Goal: Task Accomplishment & Management: Use online tool/utility

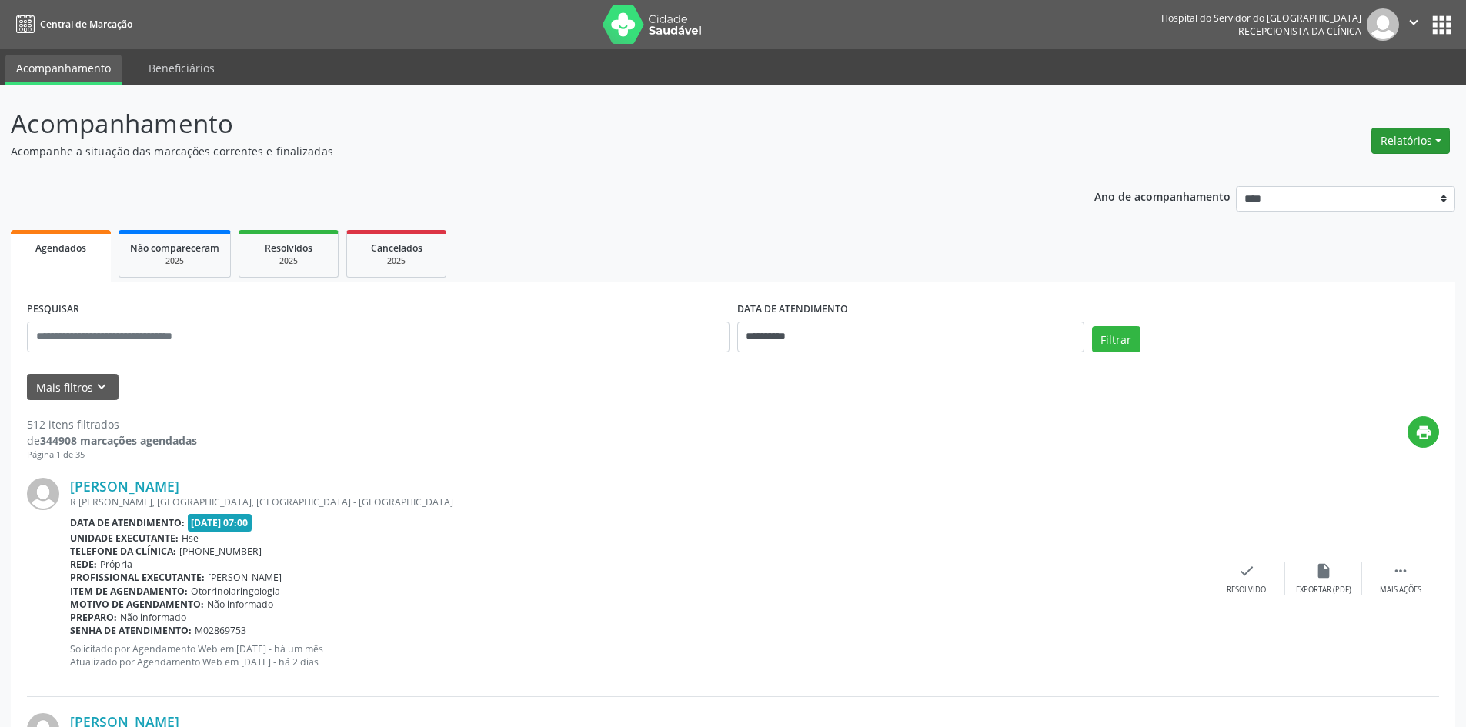
click at [1402, 140] on button "Relatórios" at bounding box center [1411, 141] width 79 height 26
click at [1331, 176] on link "Agendamentos" at bounding box center [1367, 174] width 165 height 22
select select "*"
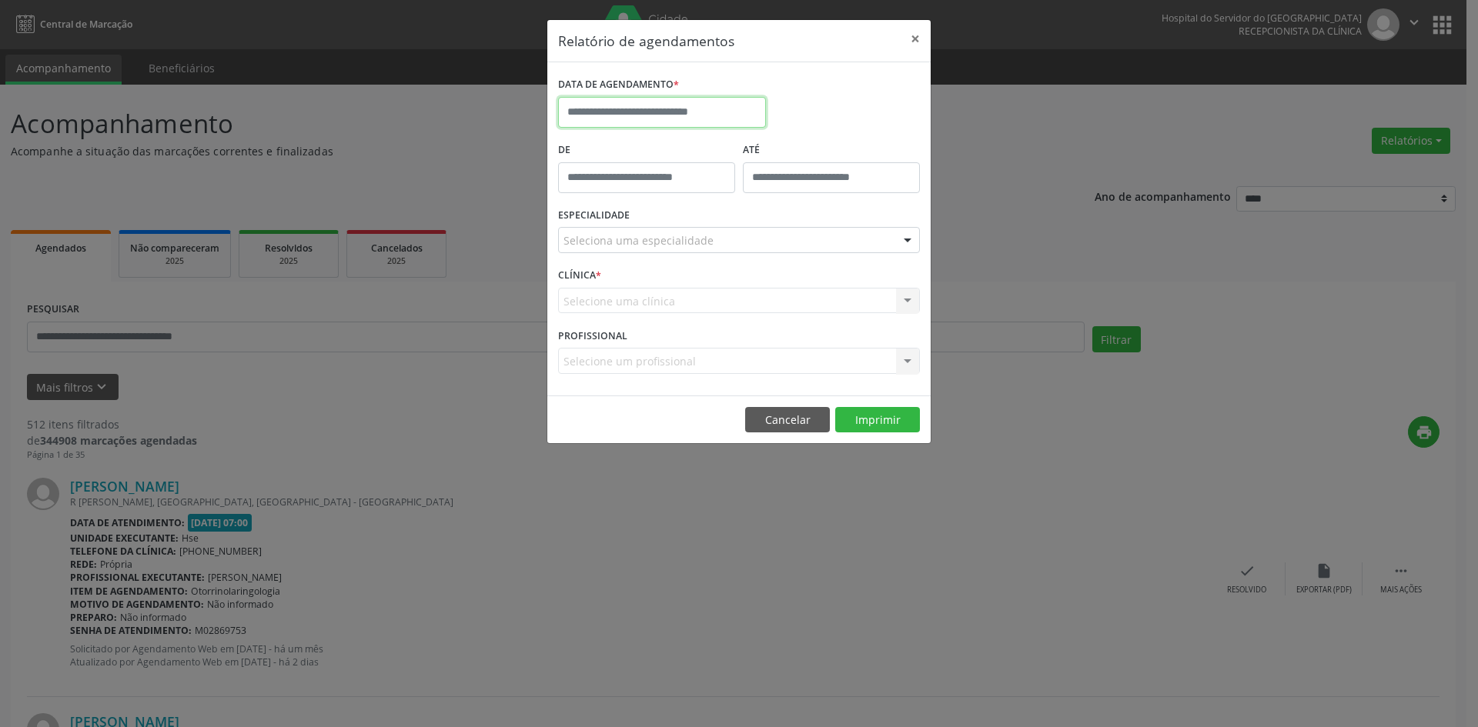
click at [687, 104] on input "text" at bounding box center [662, 112] width 208 height 31
click at [613, 196] on span "1" at bounding box center [608, 193] width 30 height 30
type input "**********"
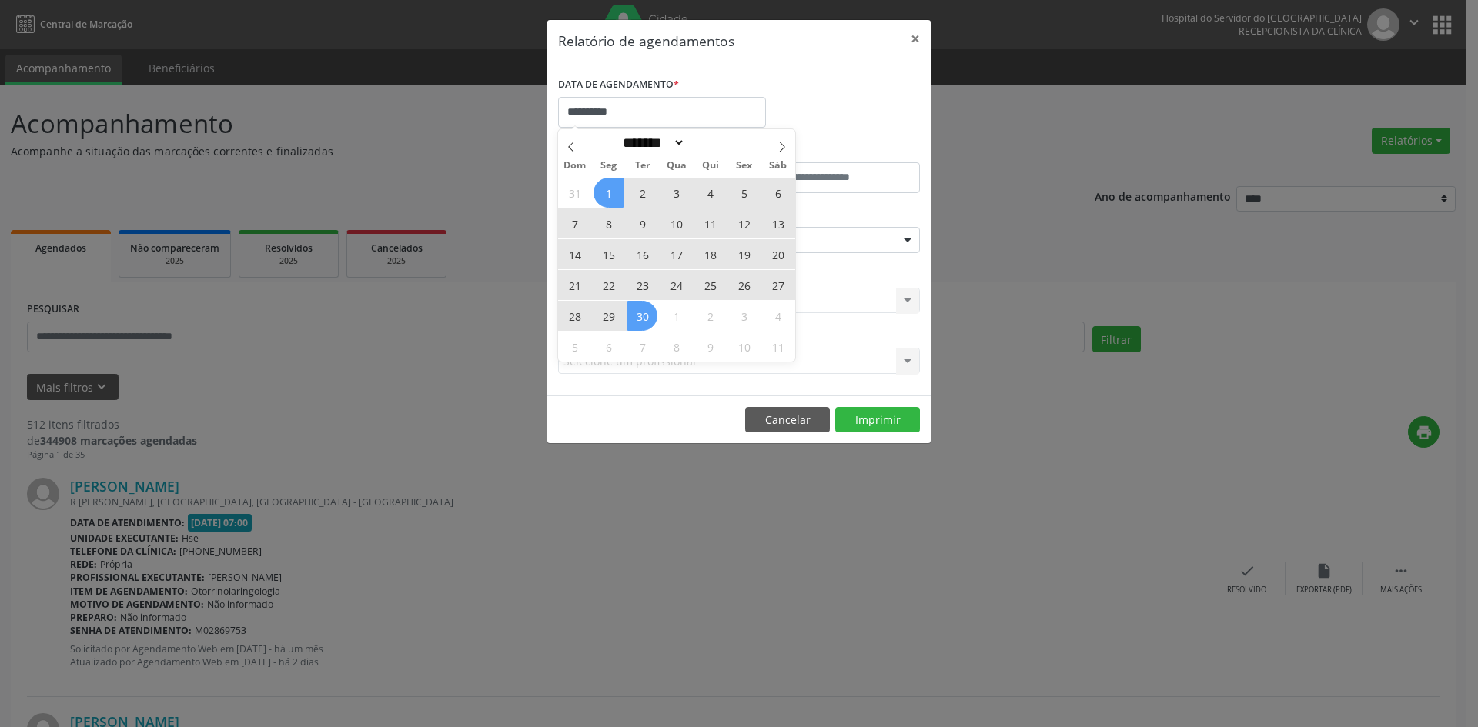
drag, startPoint x: 613, startPoint y: 196, endPoint x: 644, endPoint y: 316, distance: 124.0
click at [644, 316] on div "31 1 2 3 4 5 6 7 8 9 10 11 12 13 14 15 16 17 18 19 20 21 22 23 24 25 26 27 28 2…" at bounding box center [676, 269] width 237 height 185
click at [643, 316] on span "30" at bounding box center [642, 316] width 30 height 30
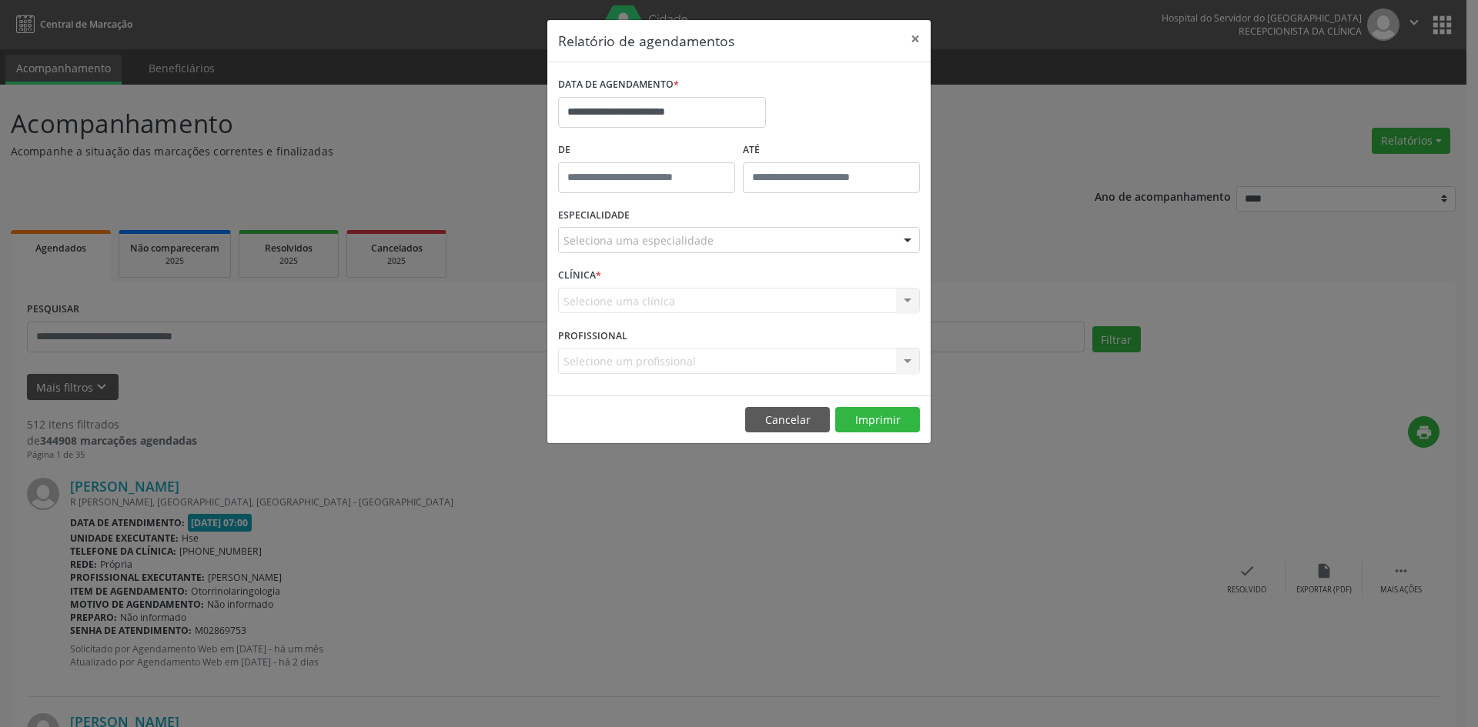
click at [770, 302] on div "Selecione uma clínica Nenhum resultado encontrado para: " " Não há nenhuma opçã…" at bounding box center [739, 301] width 362 height 26
click at [908, 238] on div at bounding box center [907, 241] width 23 height 26
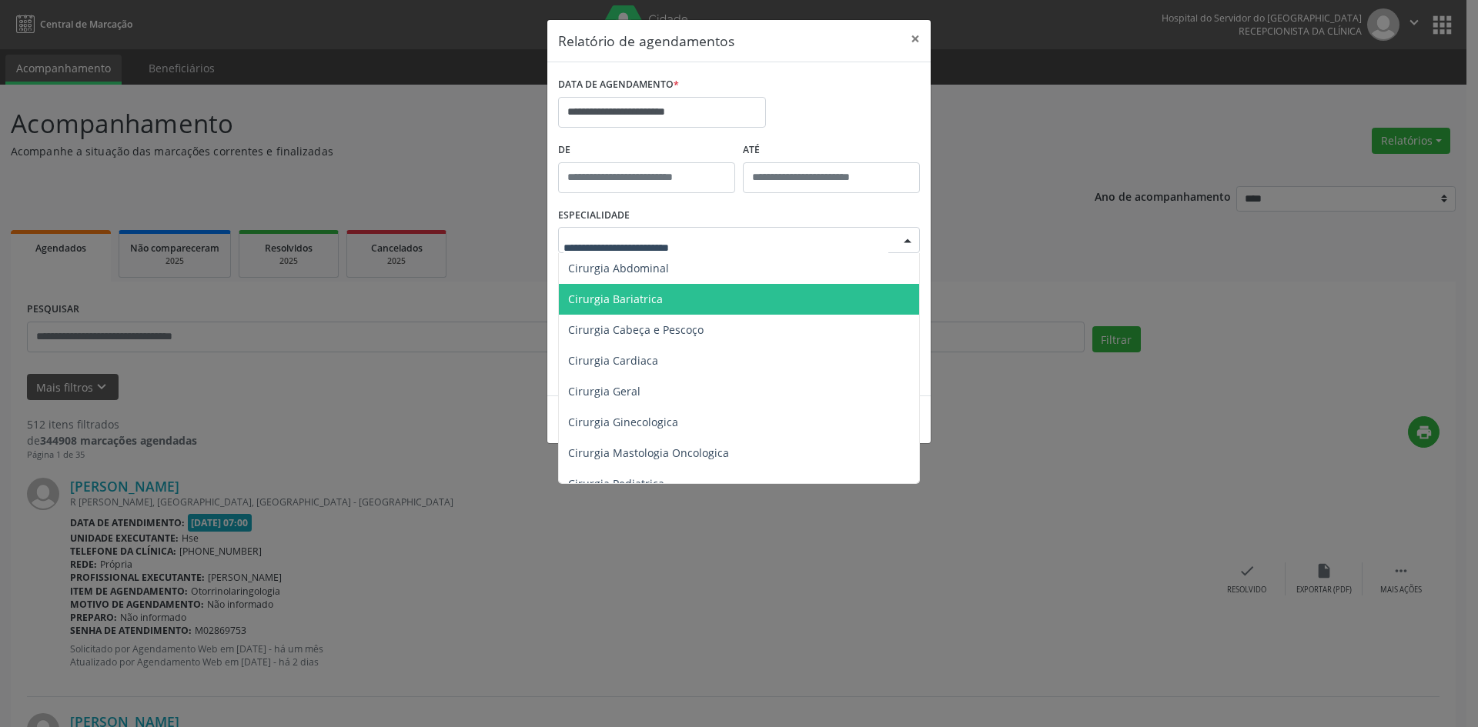
scroll to position [77, 0]
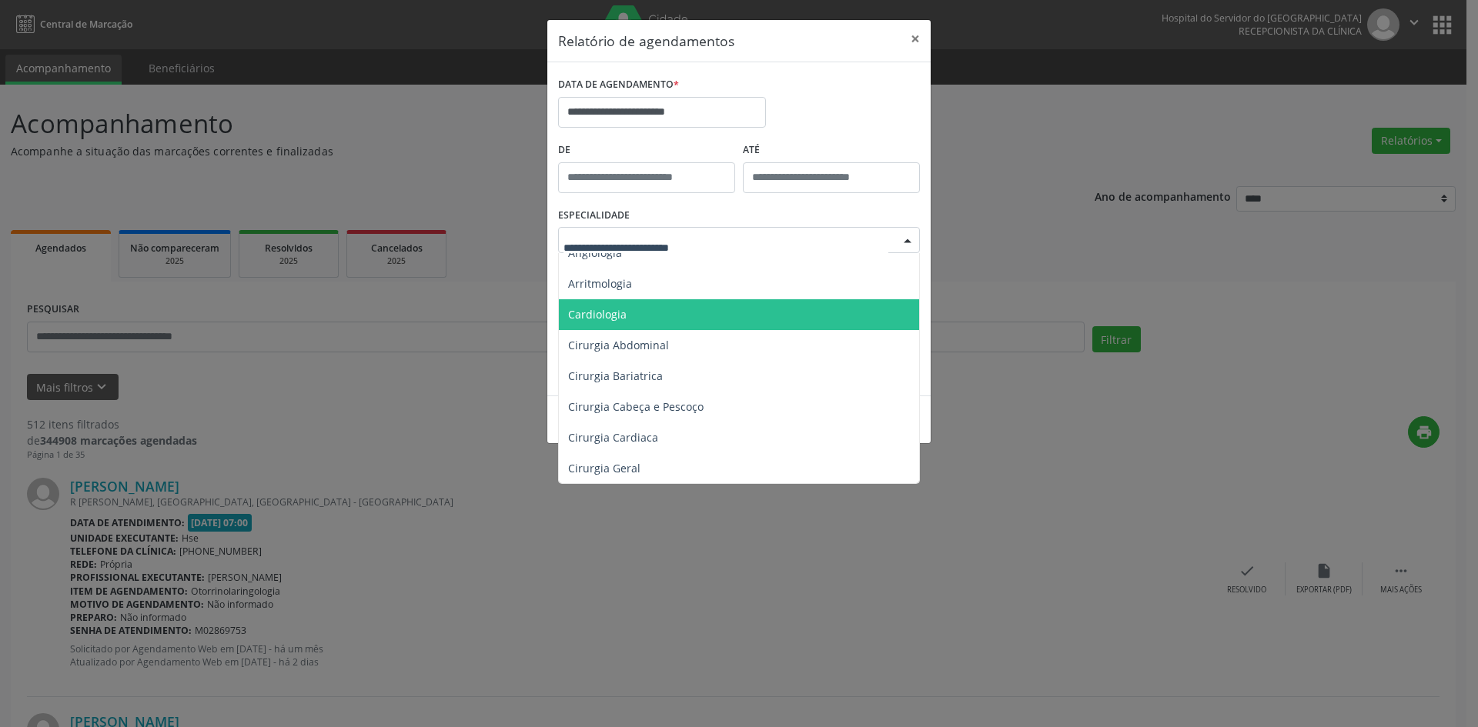
click at [687, 324] on span "Cardiologia" at bounding box center [740, 314] width 363 height 31
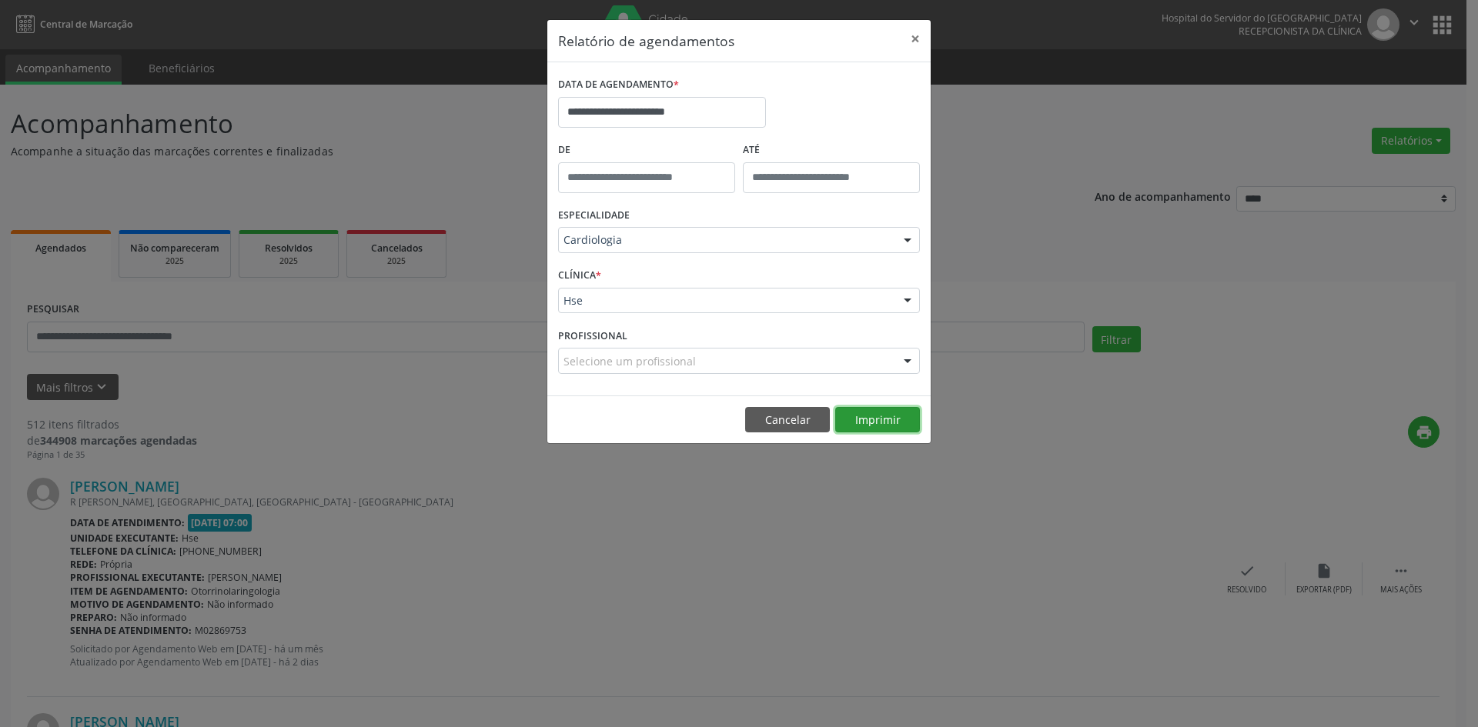
click at [870, 423] on button "Imprimir" at bounding box center [877, 420] width 85 height 26
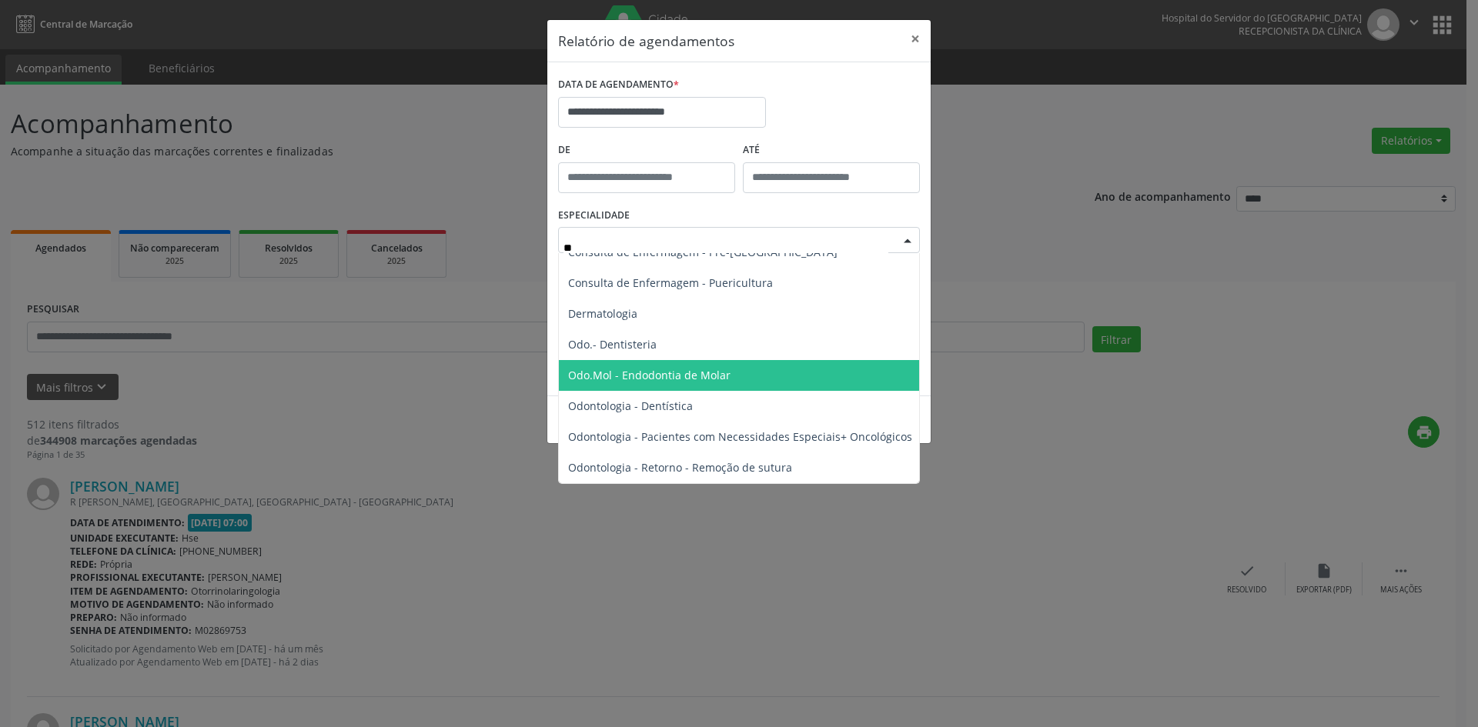
scroll to position [151, 0]
type input "***"
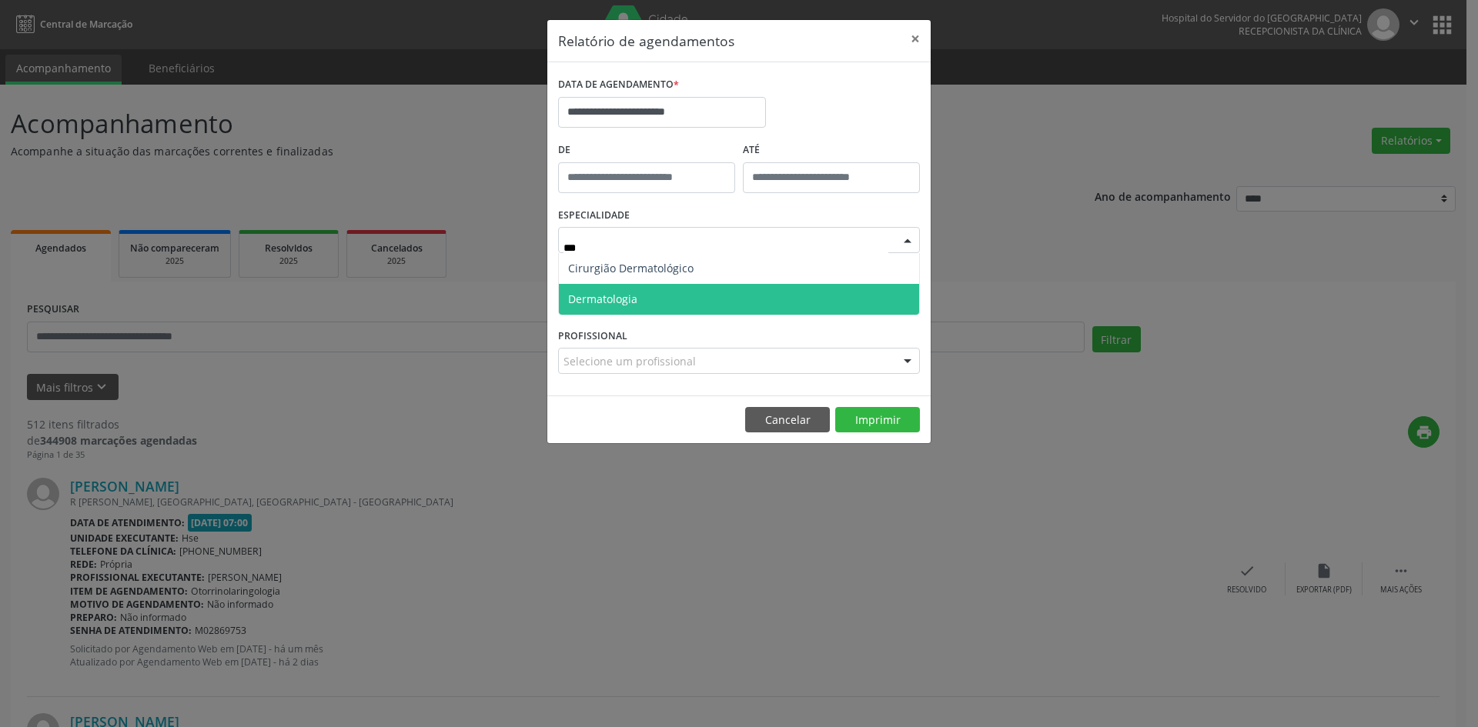
scroll to position [0, 0]
click at [738, 300] on span "Dermatologia" at bounding box center [739, 299] width 360 height 31
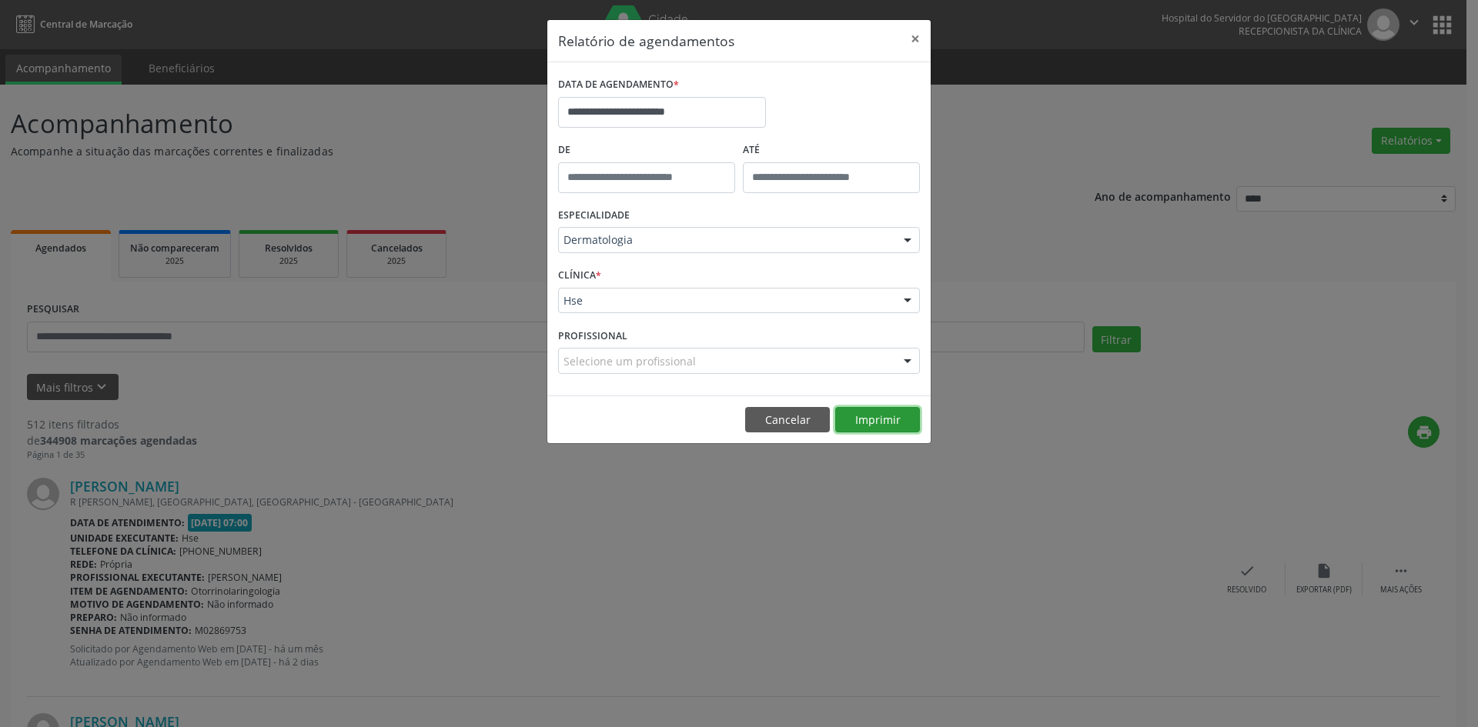
click at [883, 425] on button "Imprimir" at bounding box center [877, 420] width 85 height 26
click at [678, 112] on input "**********" at bounding box center [662, 112] width 208 height 31
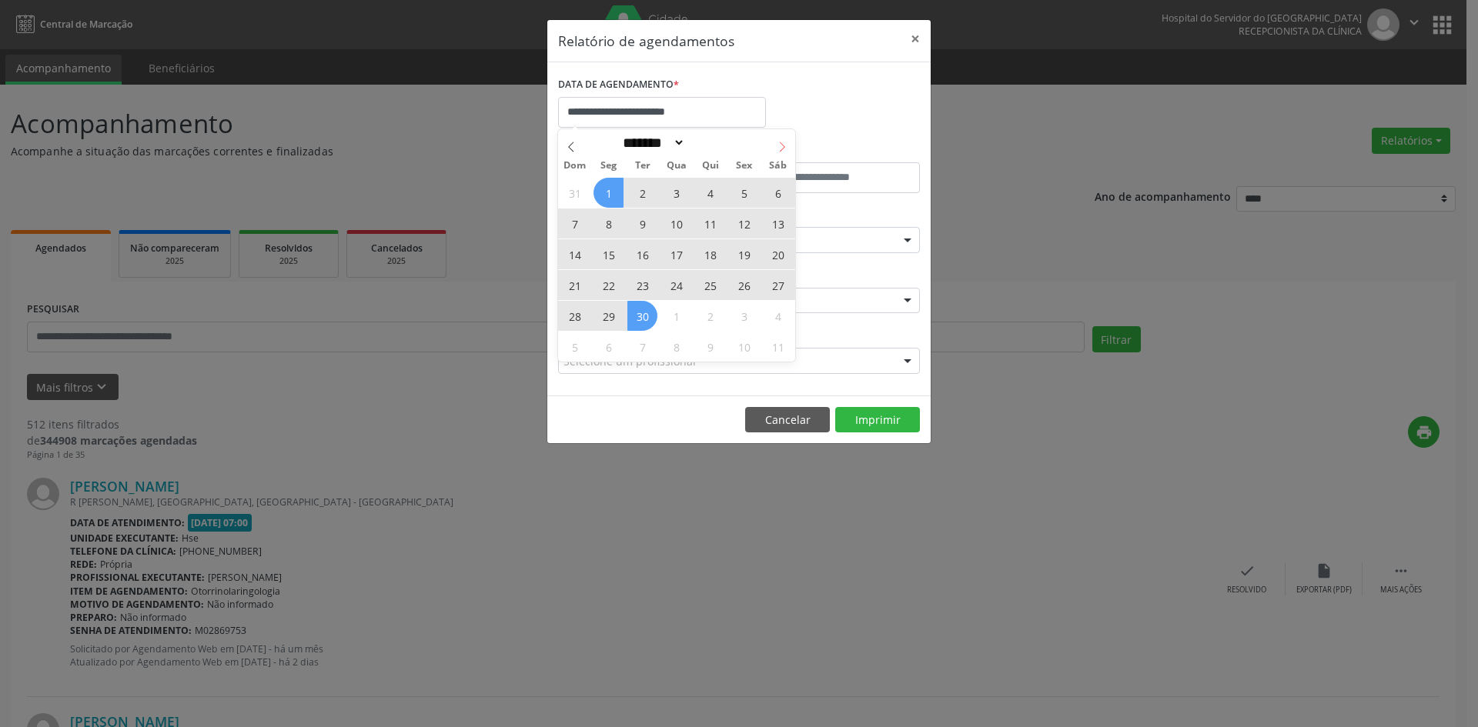
click at [783, 144] on icon at bounding box center [782, 147] width 11 height 11
select select "*"
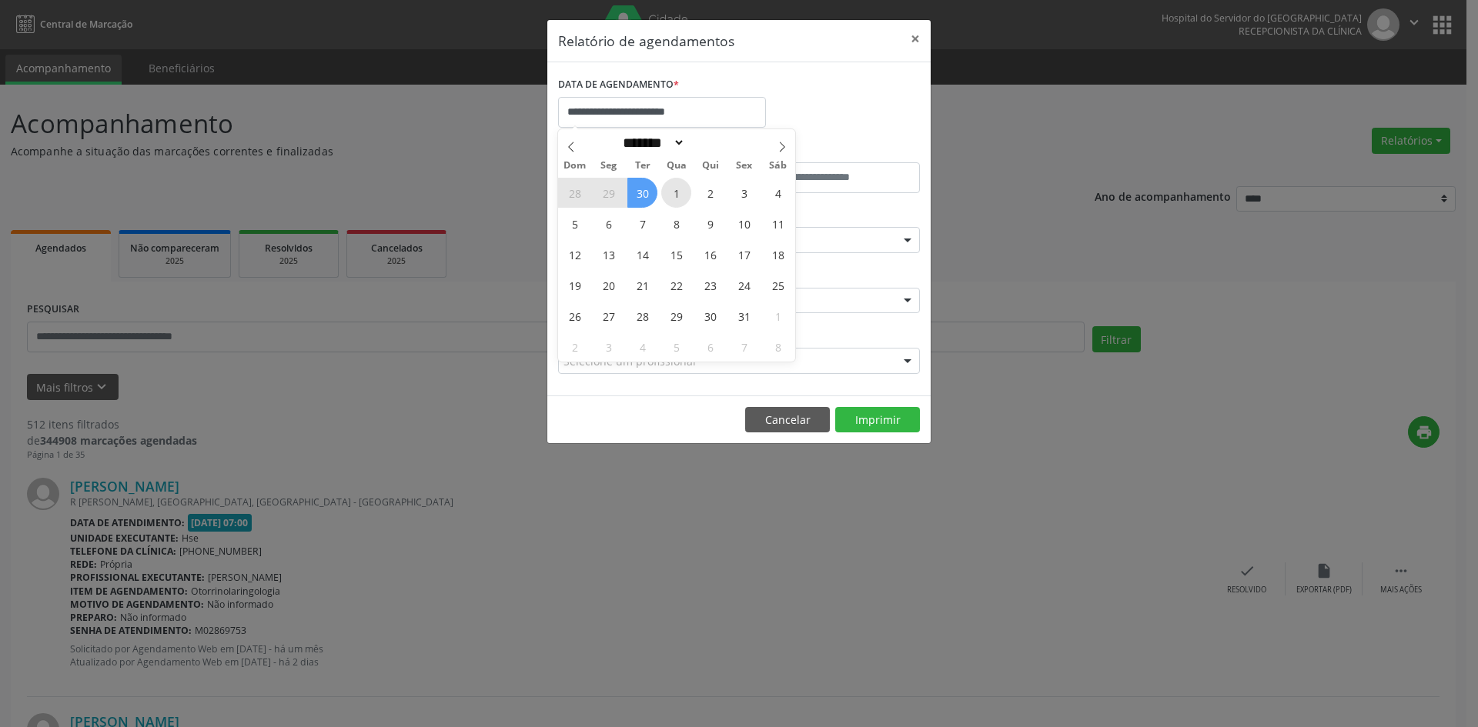
click at [682, 193] on span "1" at bounding box center [676, 193] width 30 height 30
type input "**********"
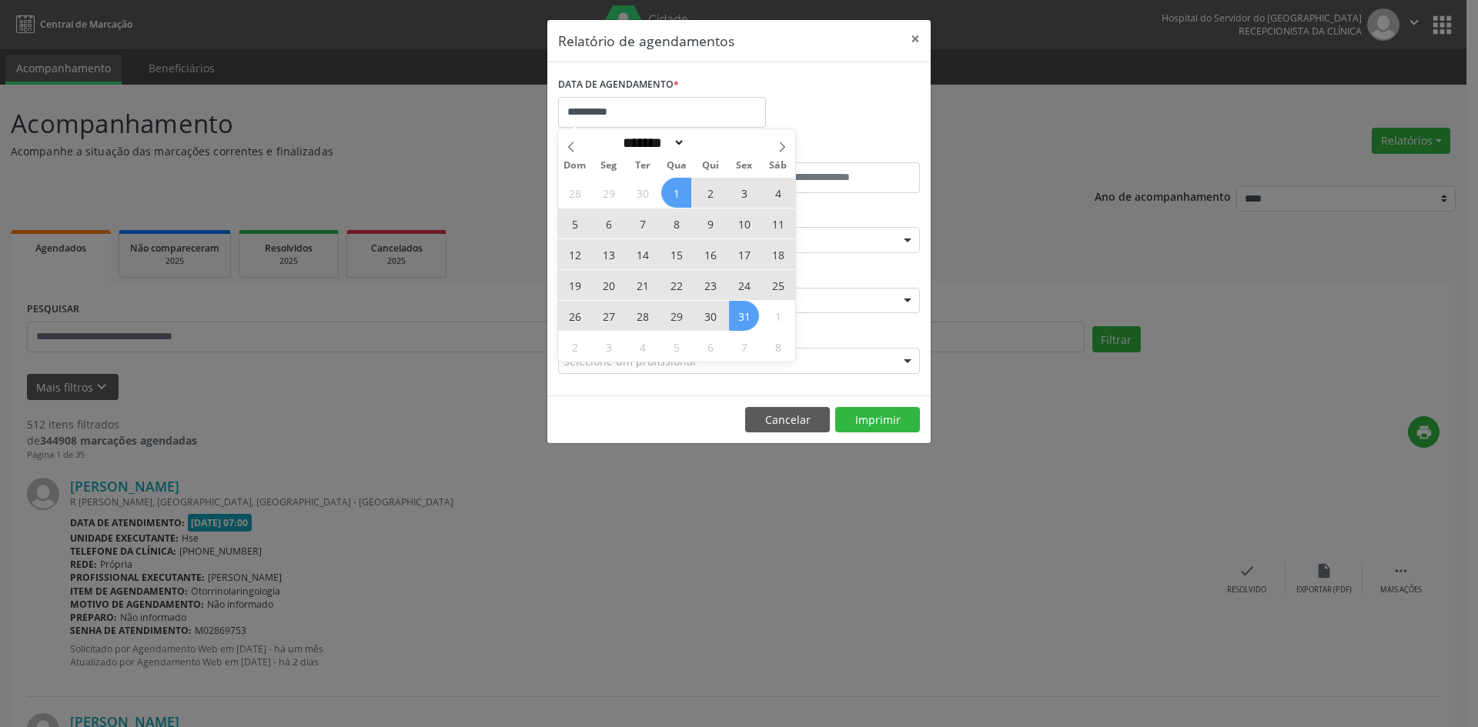
drag, startPoint x: 682, startPoint y: 193, endPoint x: 747, endPoint y: 316, distance: 138.4
click at [747, 316] on div "28 29 30 1 2 3 4 5 6 7 8 9 10 11 12 13 14 15 16 17 18 19 20 21 22 23 24 25 26 2…" at bounding box center [676, 269] width 237 height 185
click at [747, 316] on span "31" at bounding box center [744, 316] width 30 height 30
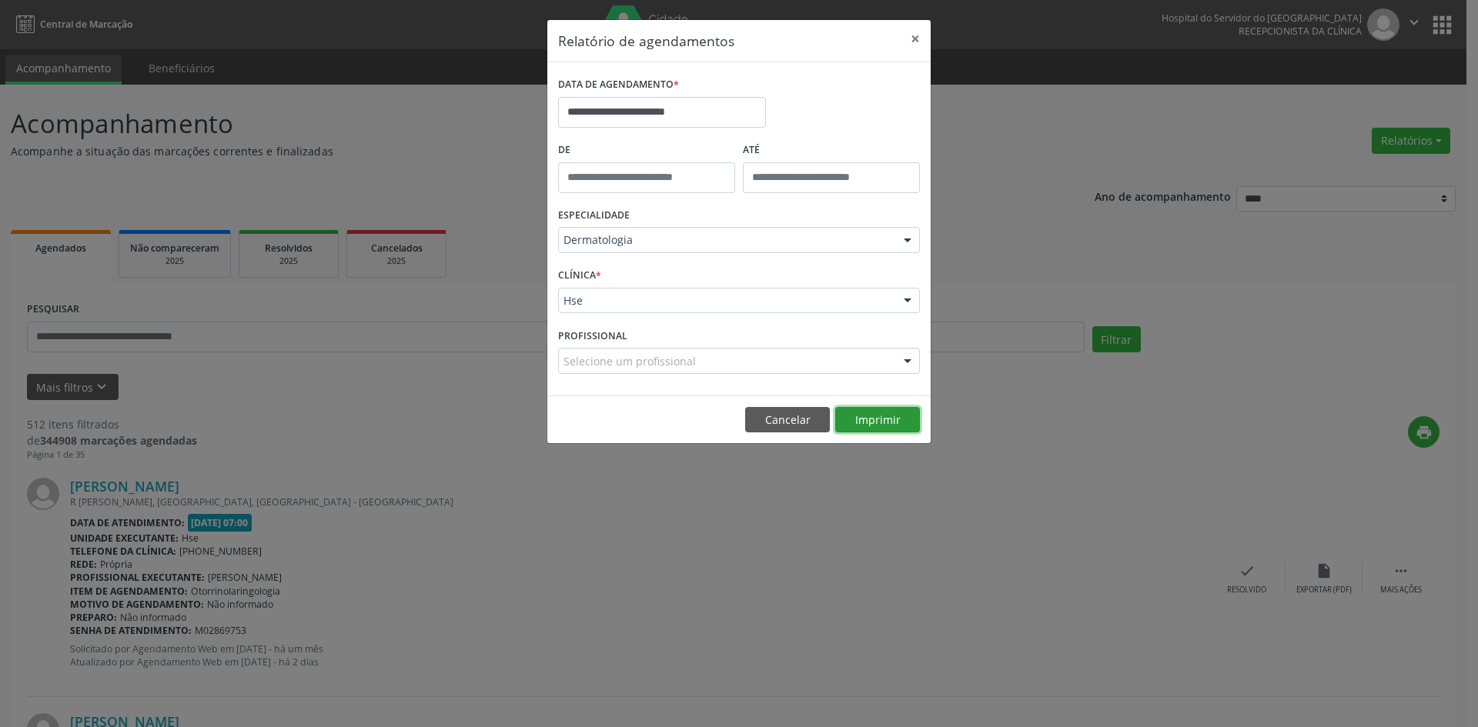
click at [885, 417] on button "Imprimir" at bounding box center [877, 420] width 85 height 26
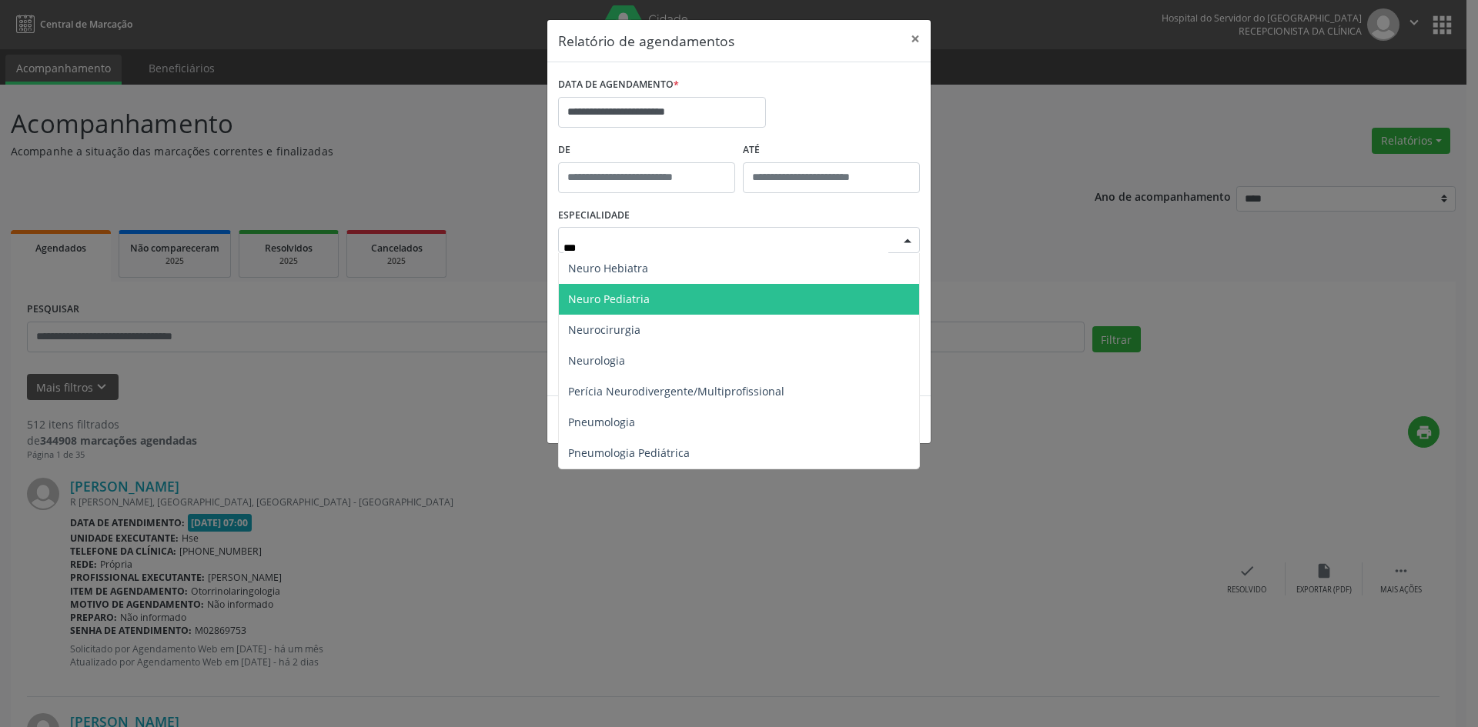
type input "****"
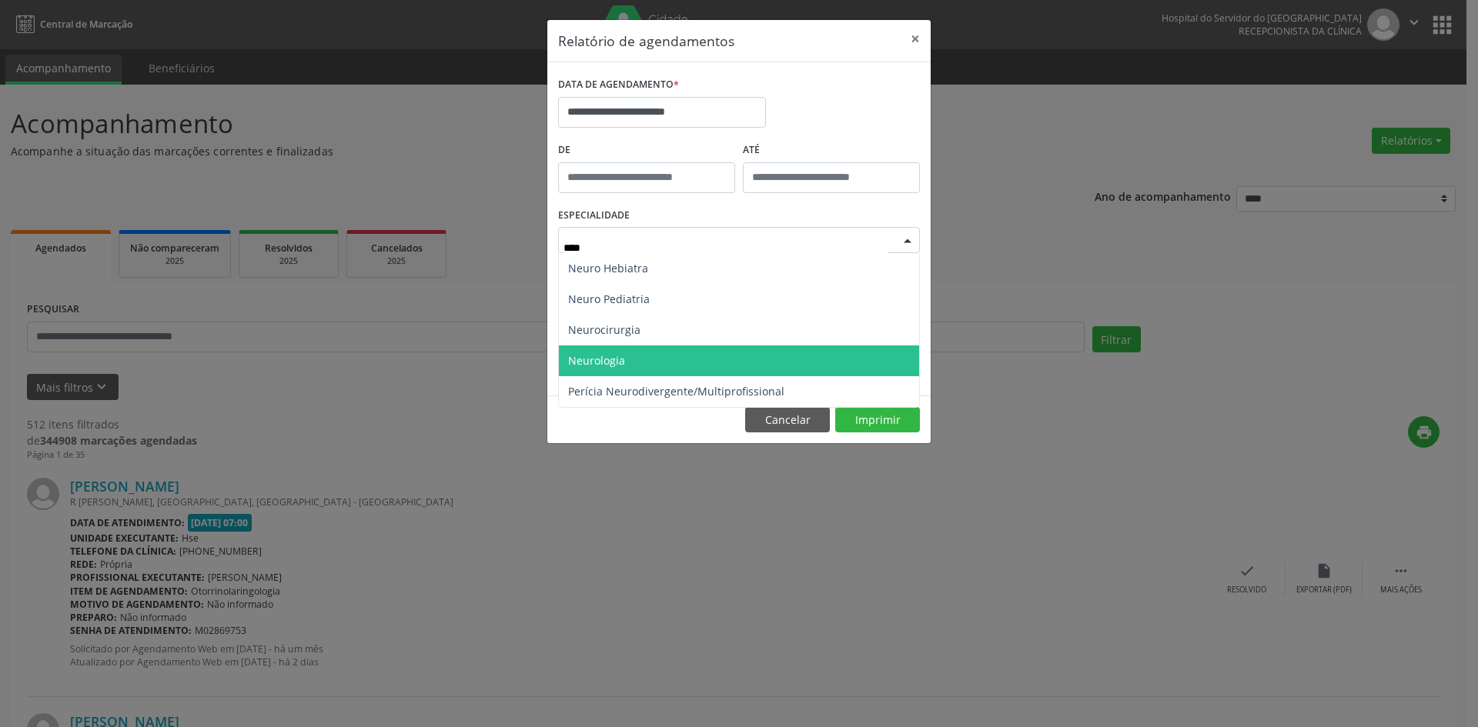
click at [687, 354] on span "Neurologia" at bounding box center [739, 361] width 360 height 31
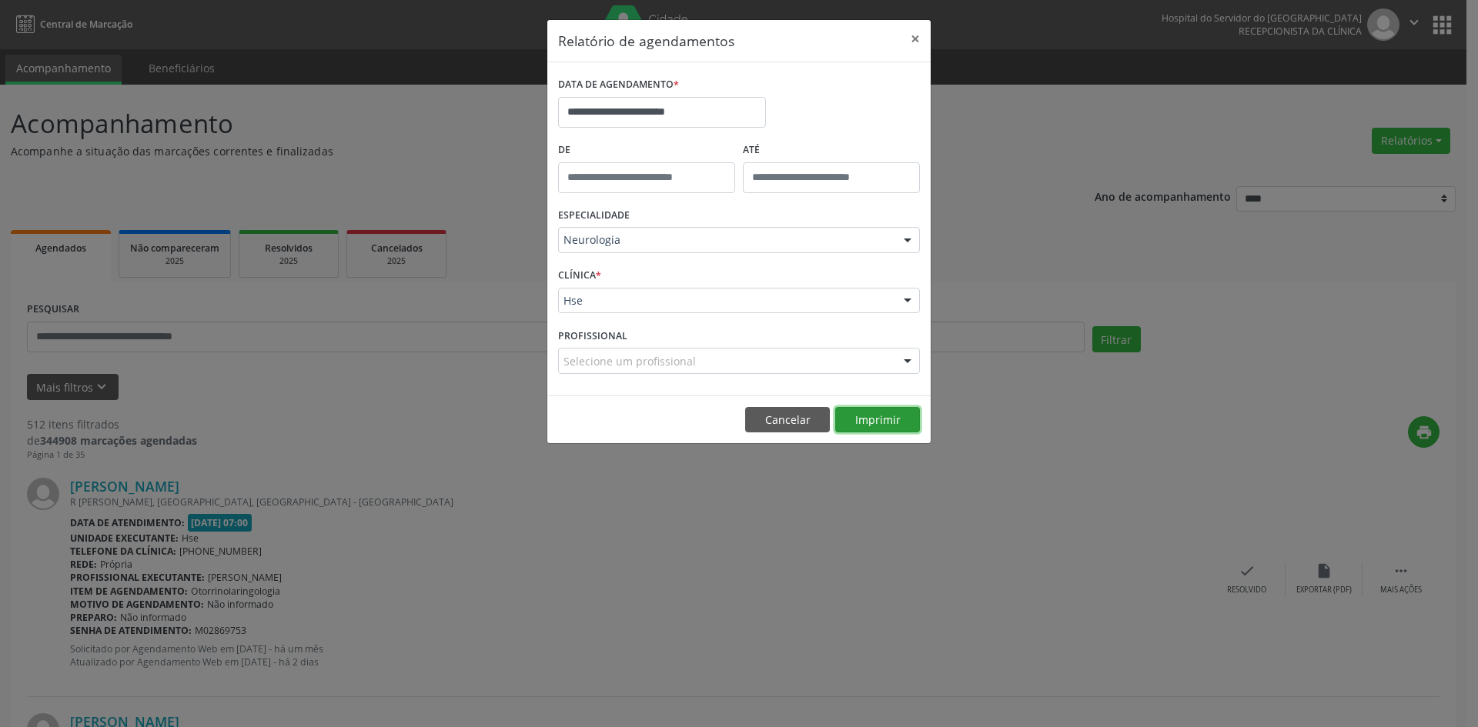
click at [872, 420] on button "Imprimir" at bounding box center [877, 420] width 85 height 26
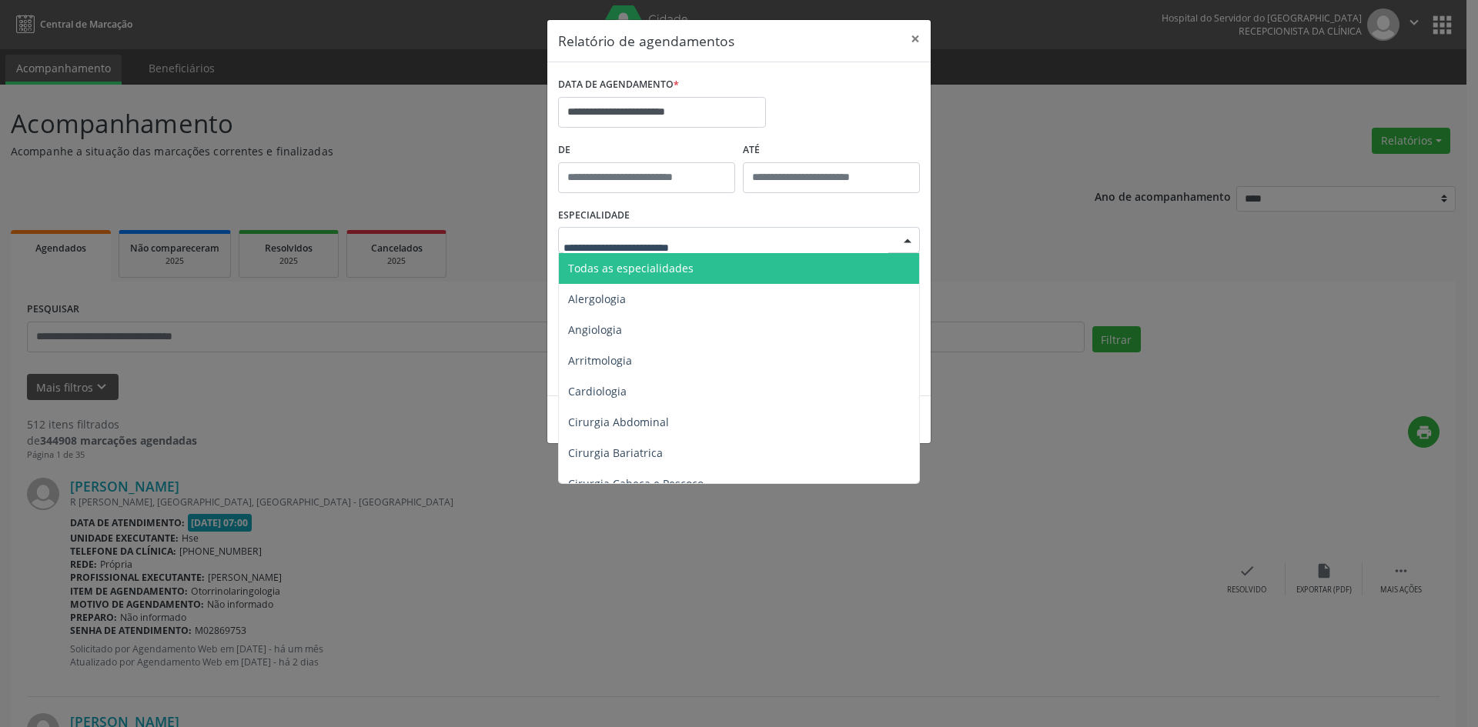
click at [725, 271] on span "Todas as especialidades" at bounding box center [740, 268] width 363 height 31
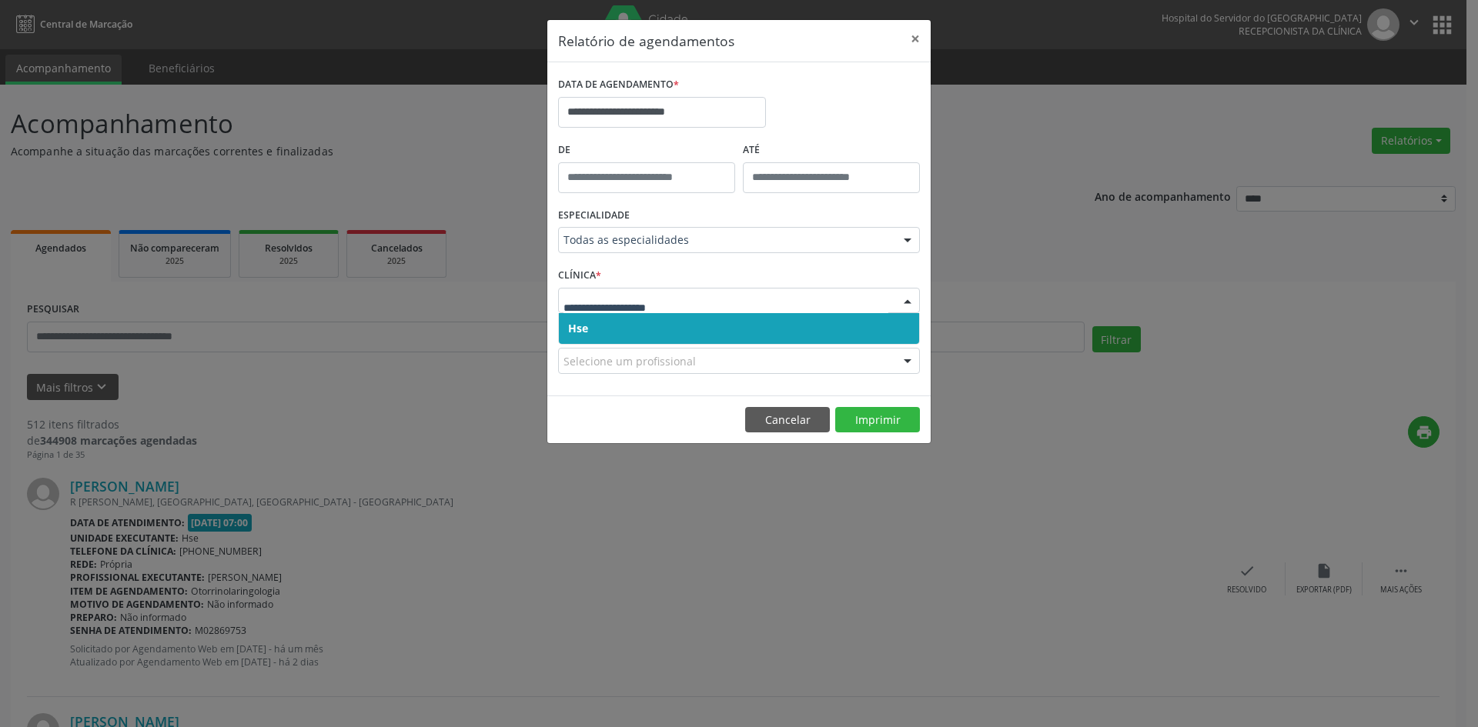
click at [748, 329] on span "Hse" at bounding box center [739, 328] width 360 height 31
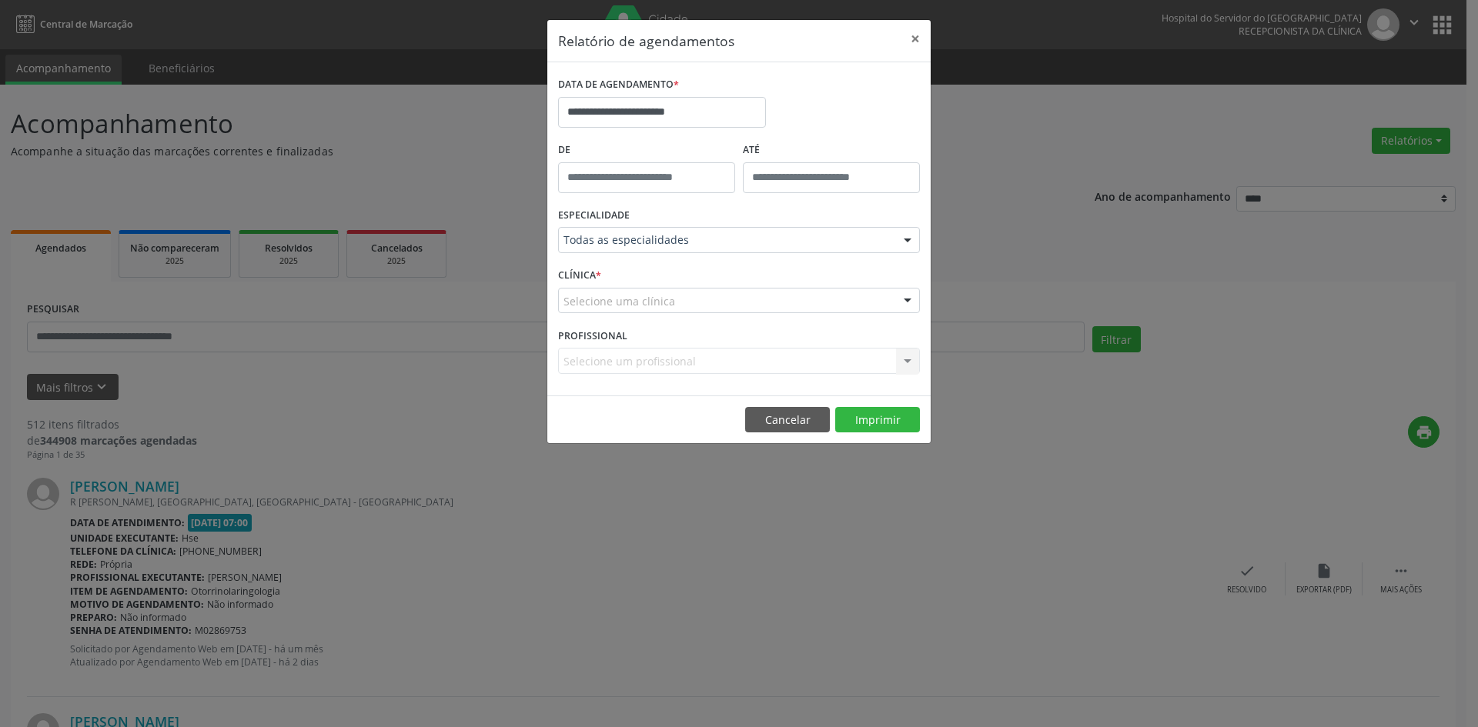
click at [753, 309] on div "Selecione uma clínica" at bounding box center [739, 301] width 362 height 26
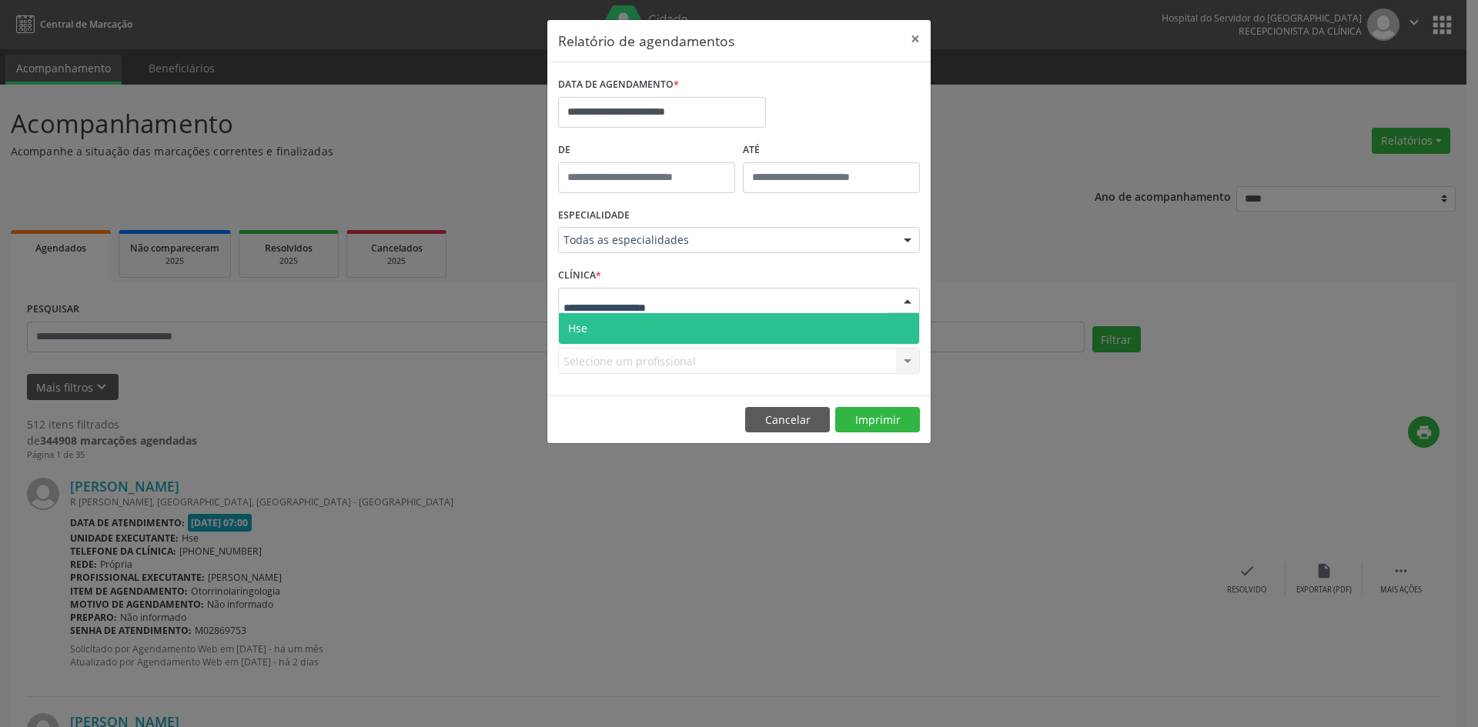
click at [755, 331] on span "Hse" at bounding box center [739, 328] width 360 height 31
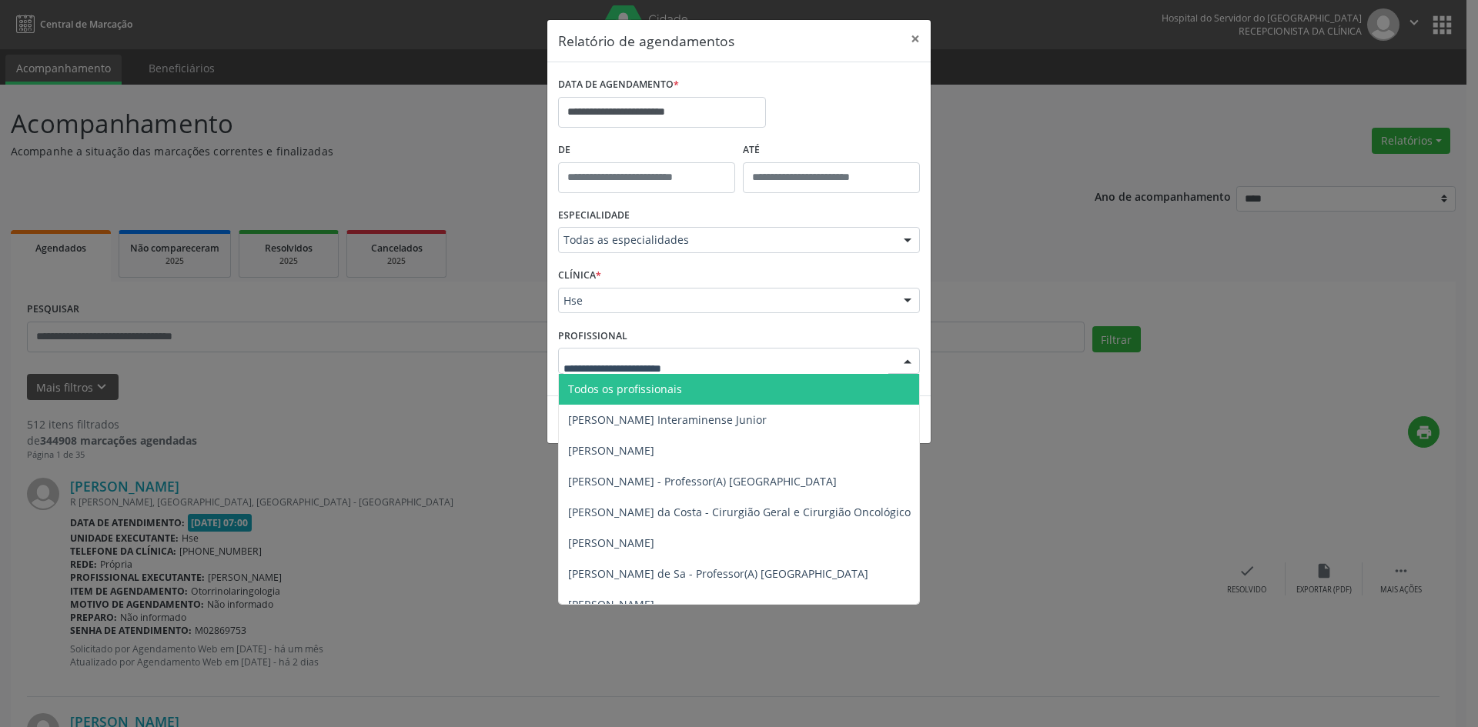
click at [859, 359] on div at bounding box center [739, 361] width 362 height 26
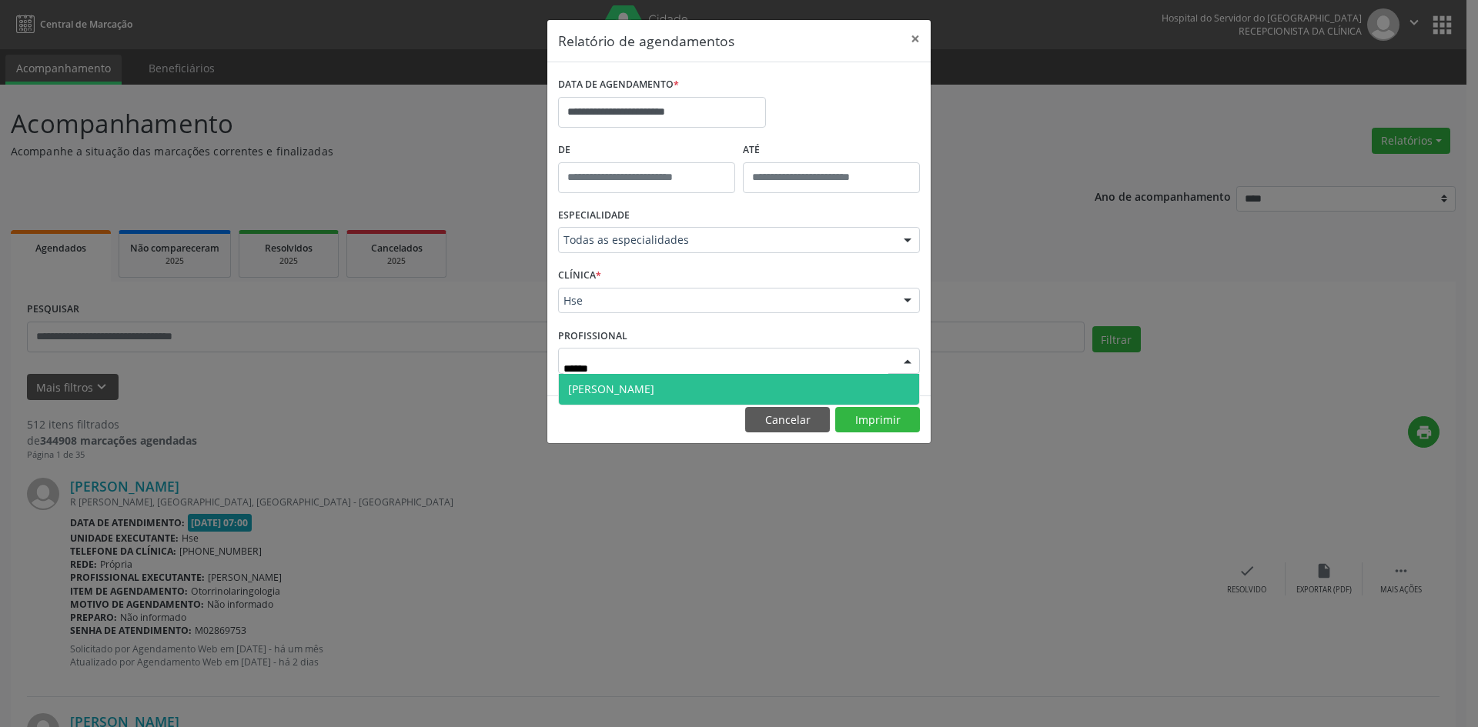
type input "*******"
click at [878, 389] on span "[PERSON_NAME]" at bounding box center [739, 389] width 360 height 31
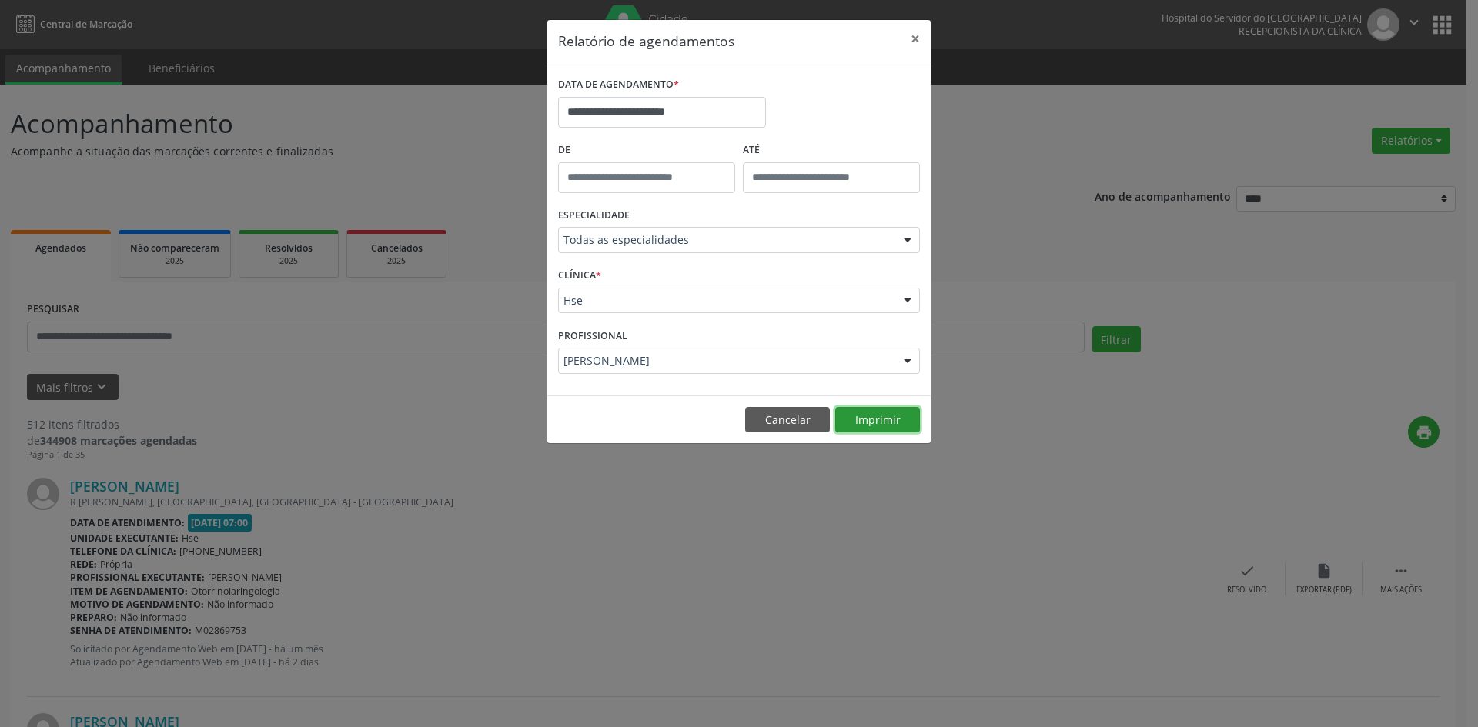
click at [874, 418] on button "Imprimir" at bounding box center [877, 420] width 85 height 26
click at [690, 115] on input "**********" at bounding box center [662, 112] width 208 height 31
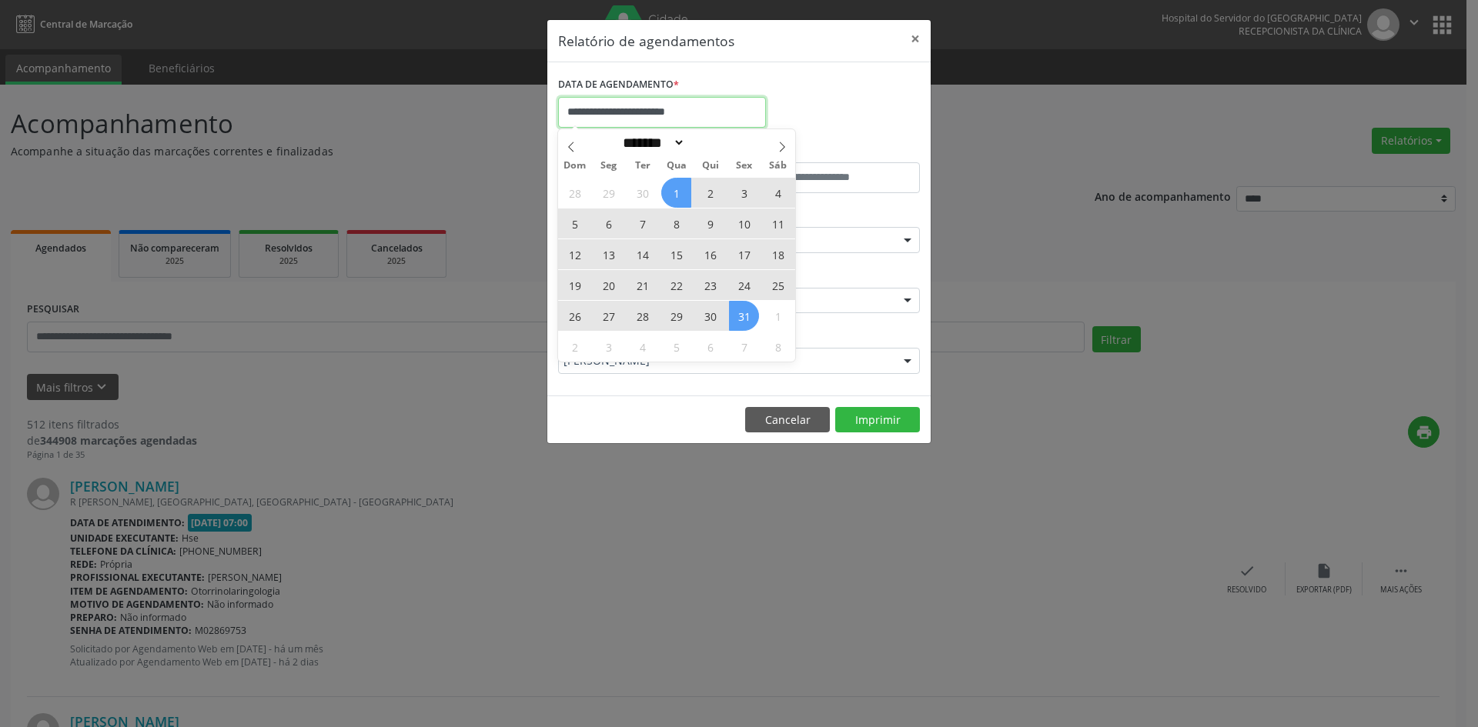
click at [572, 105] on input "**********" at bounding box center [662, 112] width 208 height 31
click at [567, 144] on icon at bounding box center [571, 147] width 11 height 11
select select "*"
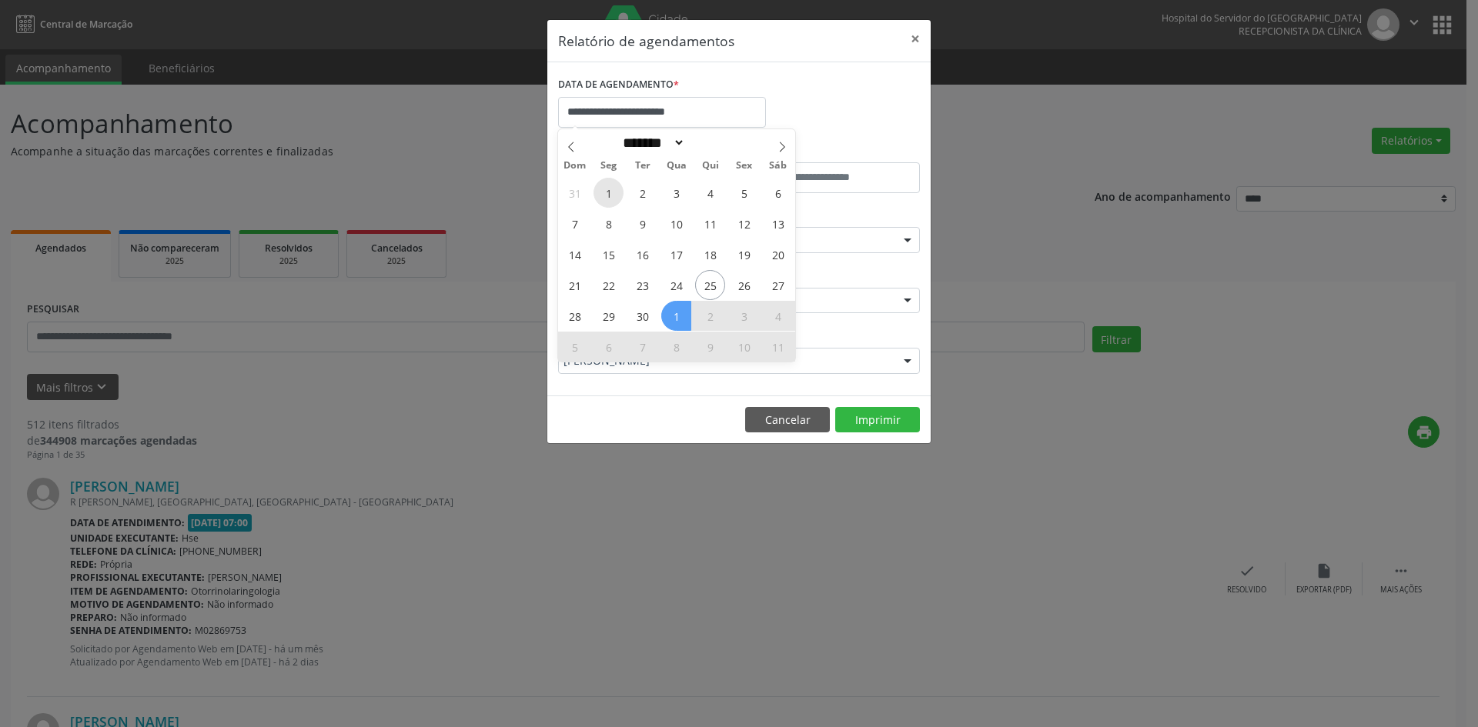
click at [607, 190] on span "1" at bounding box center [608, 193] width 30 height 30
type input "**********"
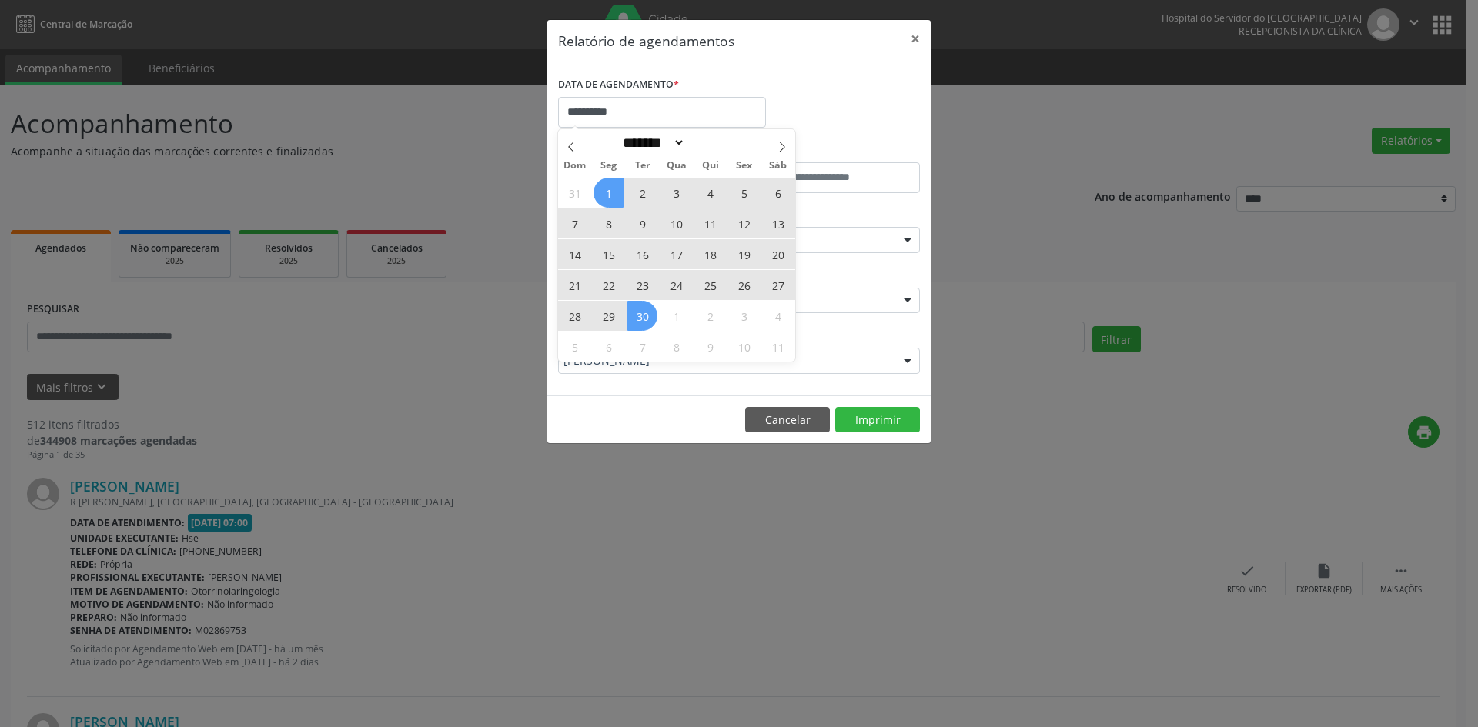
drag, startPoint x: 607, startPoint y: 190, endPoint x: 653, endPoint y: 315, distance: 133.0
click at [653, 315] on div "31 1 2 3 4 5 6 7 8 9 10 11 12 13 14 15 16 17 18 19 20 21 22 23 24 25 26 27 28 2…" at bounding box center [676, 269] width 237 height 185
click at [653, 315] on span "30" at bounding box center [642, 316] width 30 height 30
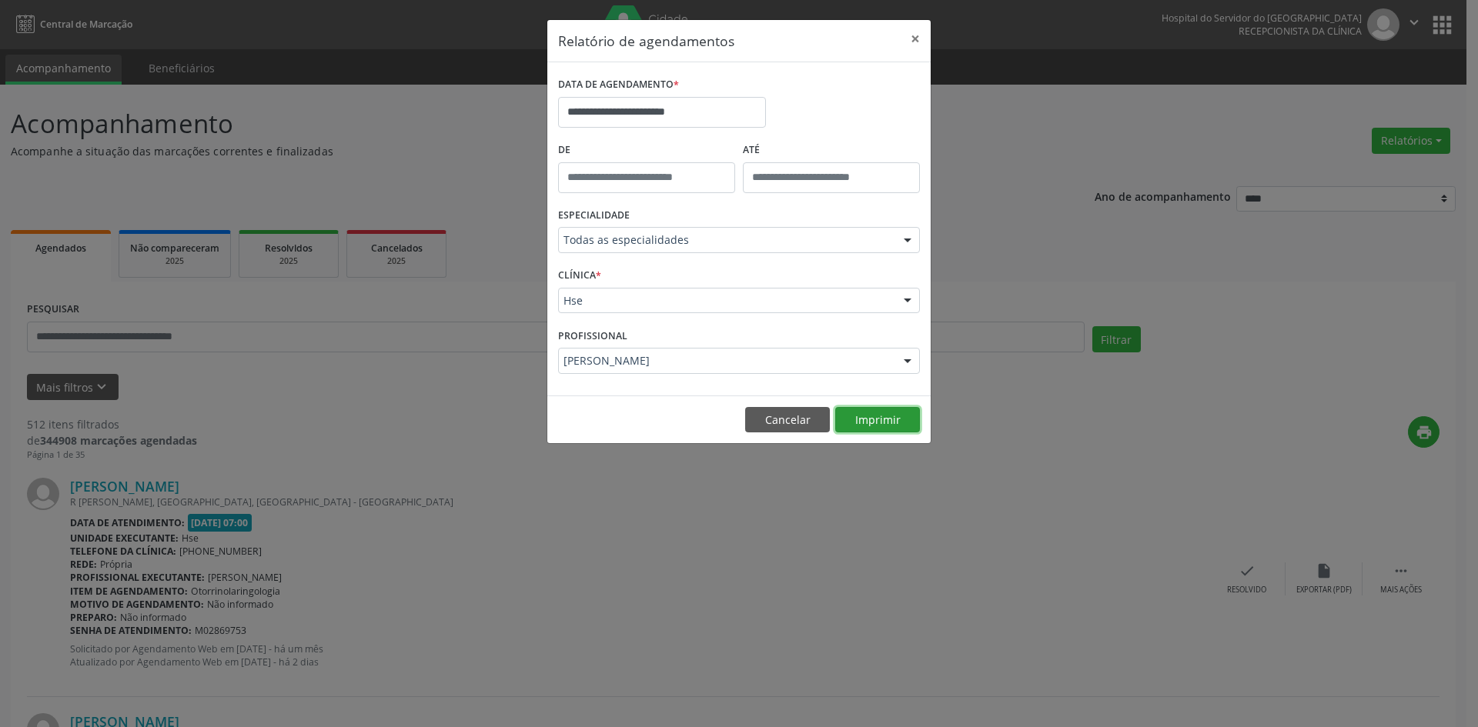
click at [883, 416] on button "Imprimir" at bounding box center [877, 420] width 85 height 26
click at [697, 111] on input "**********" at bounding box center [662, 112] width 208 height 31
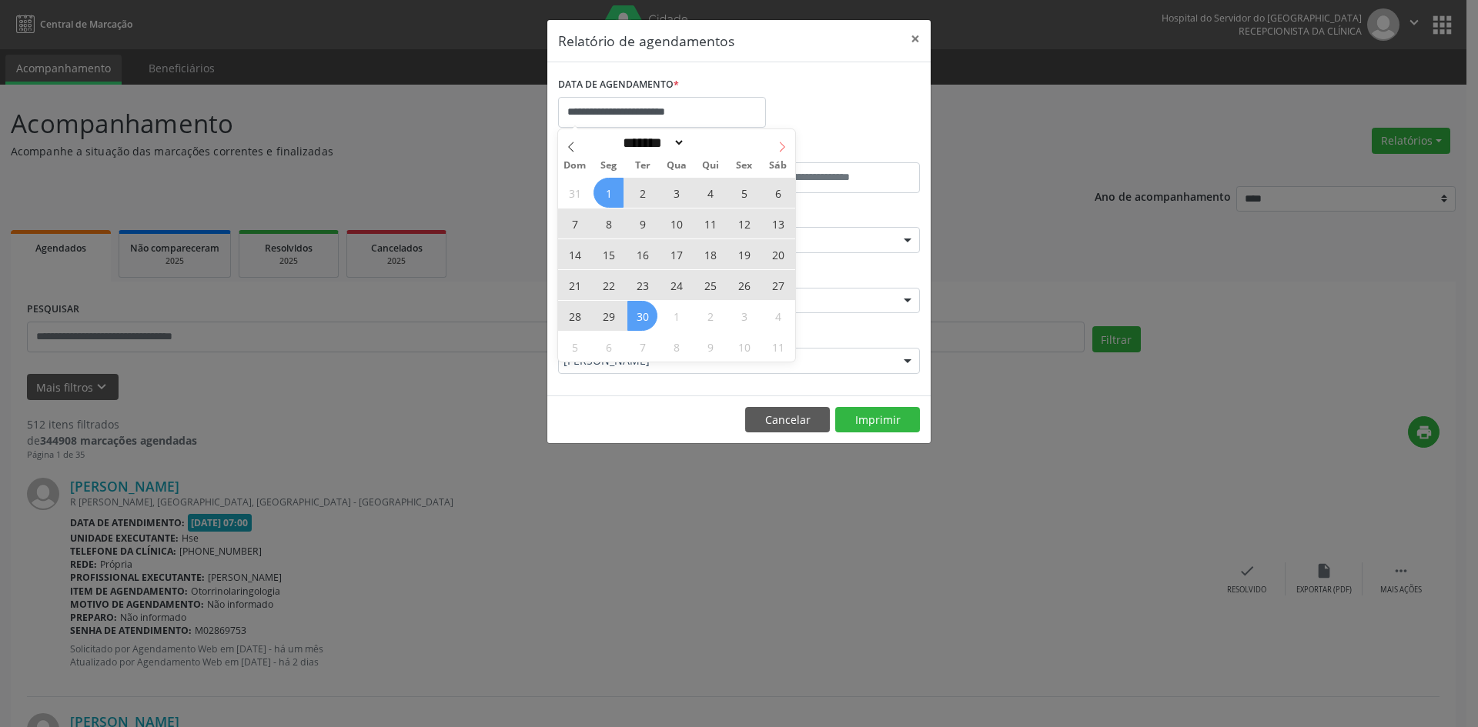
click at [780, 147] on icon at bounding box center [782, 147] width 11 height 11
select select "*"
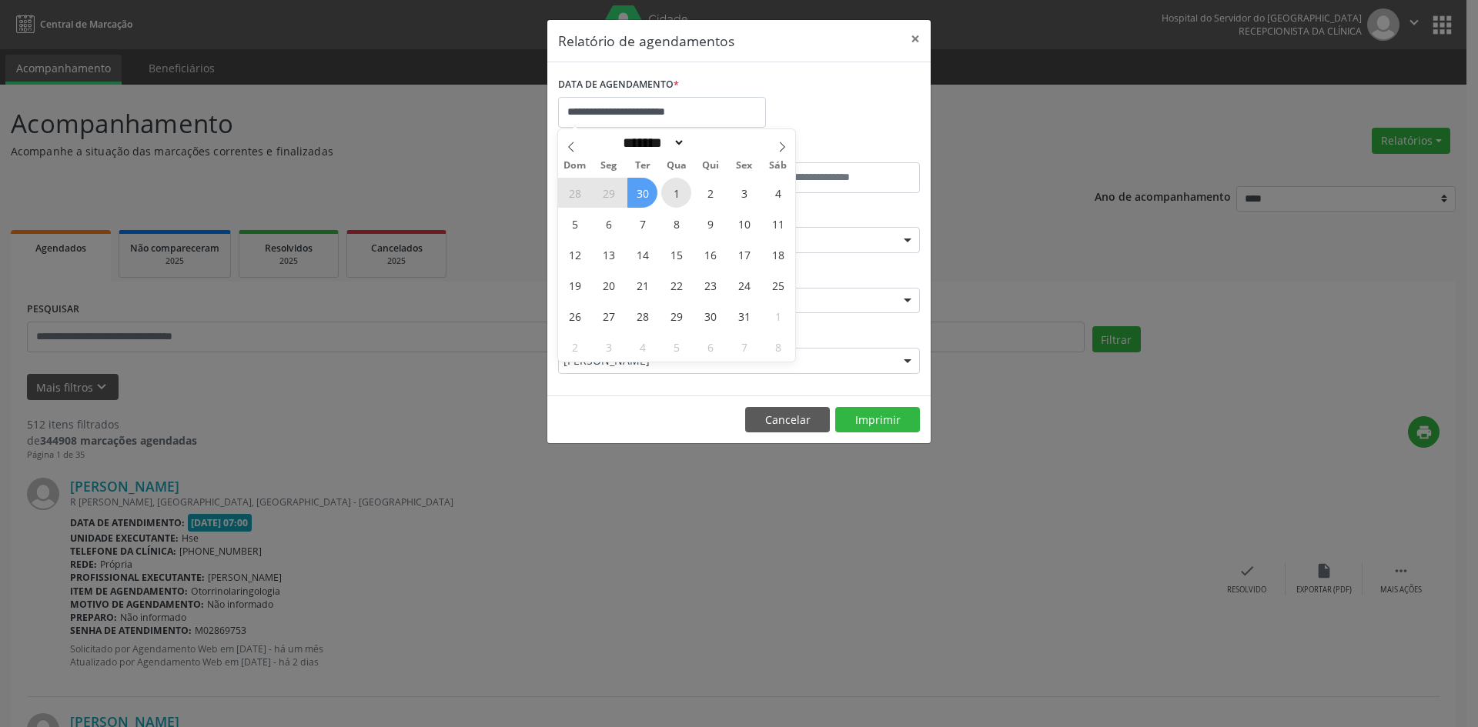
click at [677, 188] on span "1" at bounding box center [676, 193] width 30 height 30
type input "**********"
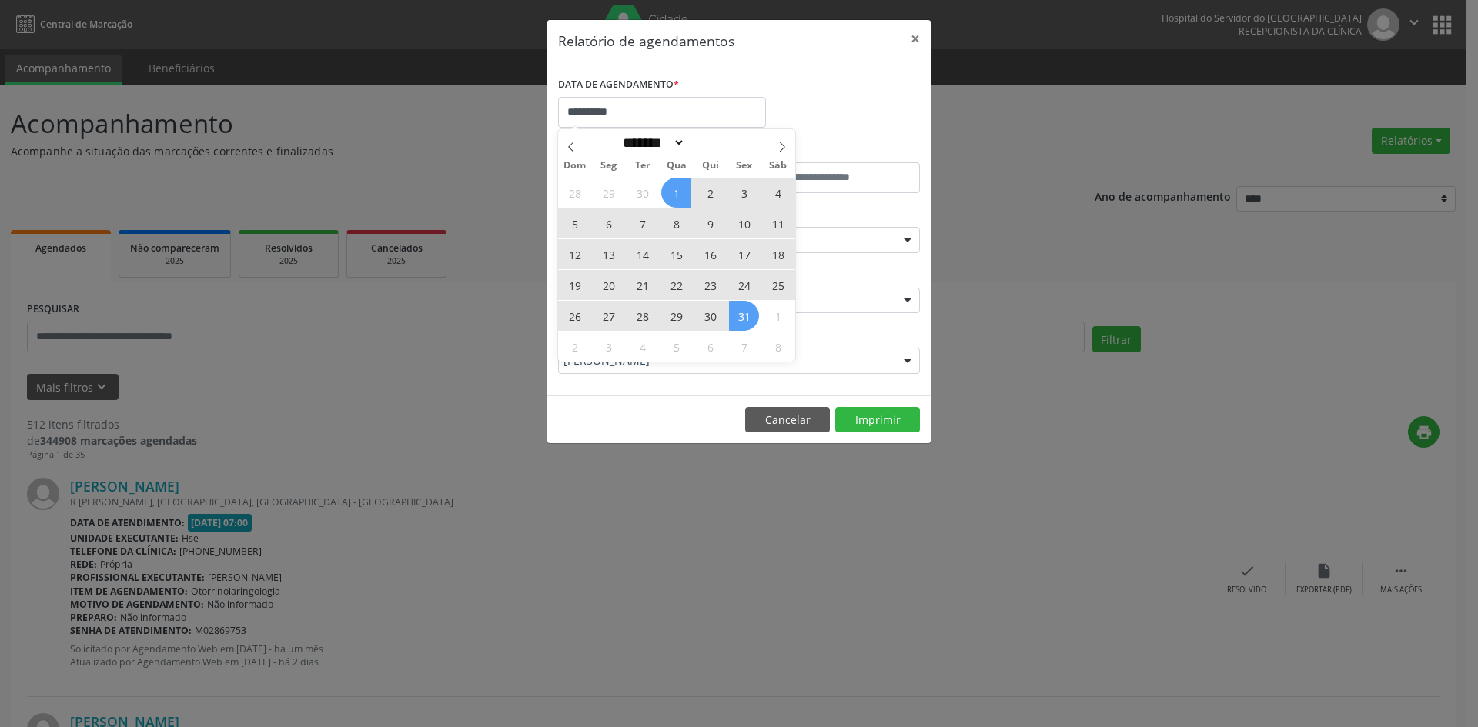
drag, startPoint x: 677, startPoint y: 188, endPoint x: 742, endPoint y: 311, distance: 139.5
click at [742, 311] on div "28 29 30 1 2 3 4 5 6 7 8 9 10 11 12 13 14 15 16 17 18 19 20 21 22 23 24 25 26 2…" at bounding box center [676, 269] width 237 height 185
click at [742, 311] on span "31" at bounding box center [744, 316] width 30 height 30
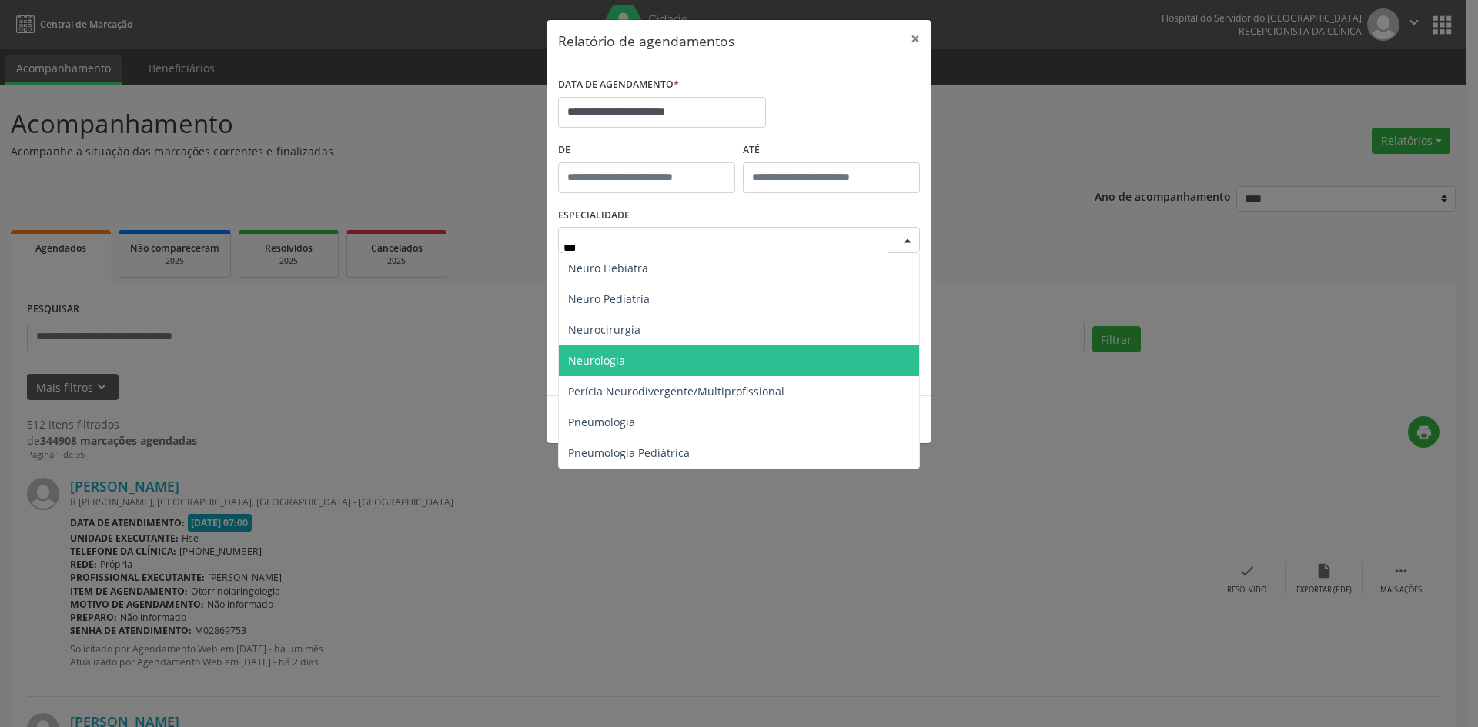
click at [726, 363] on span "Neurologia" at bounding box center [739, 361] width 360 height 31
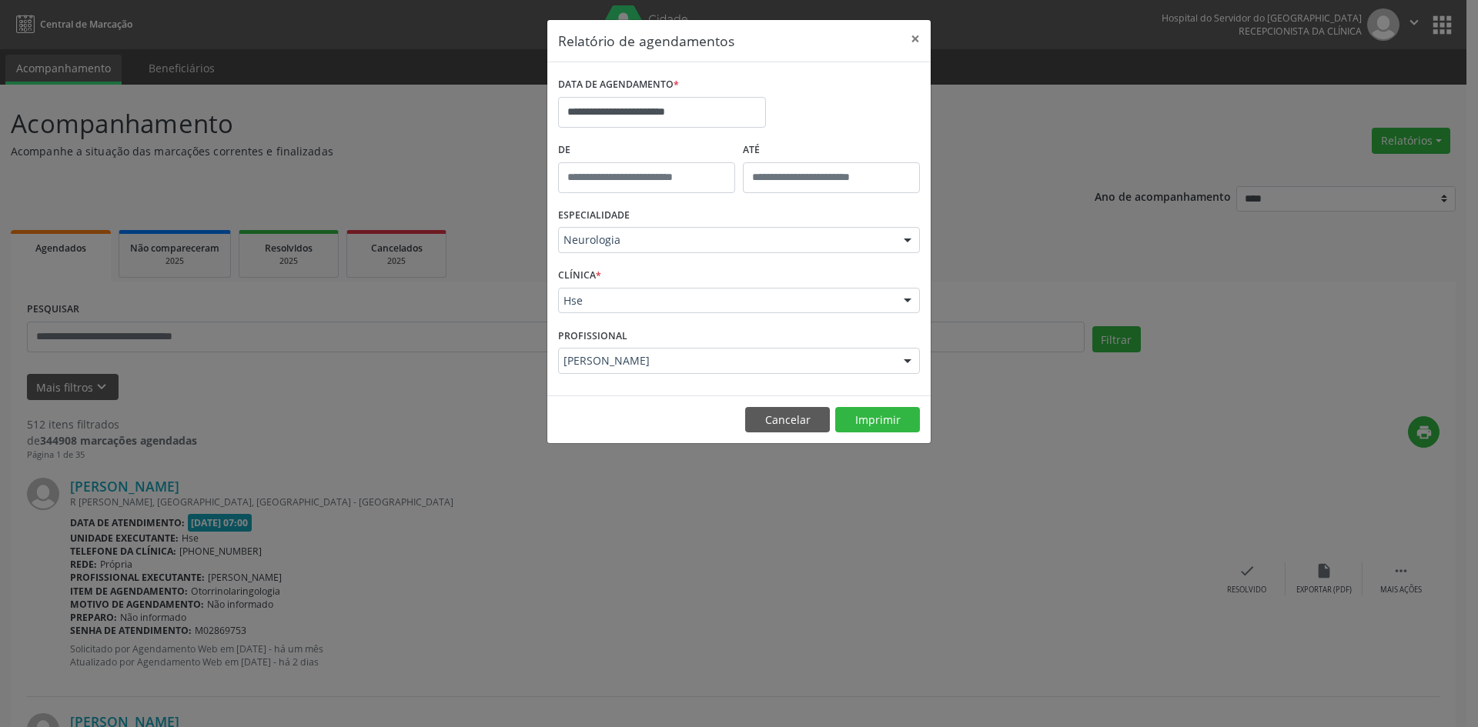
click at [910, 360] on div at bounding box center [907, 362] width 23 height 26
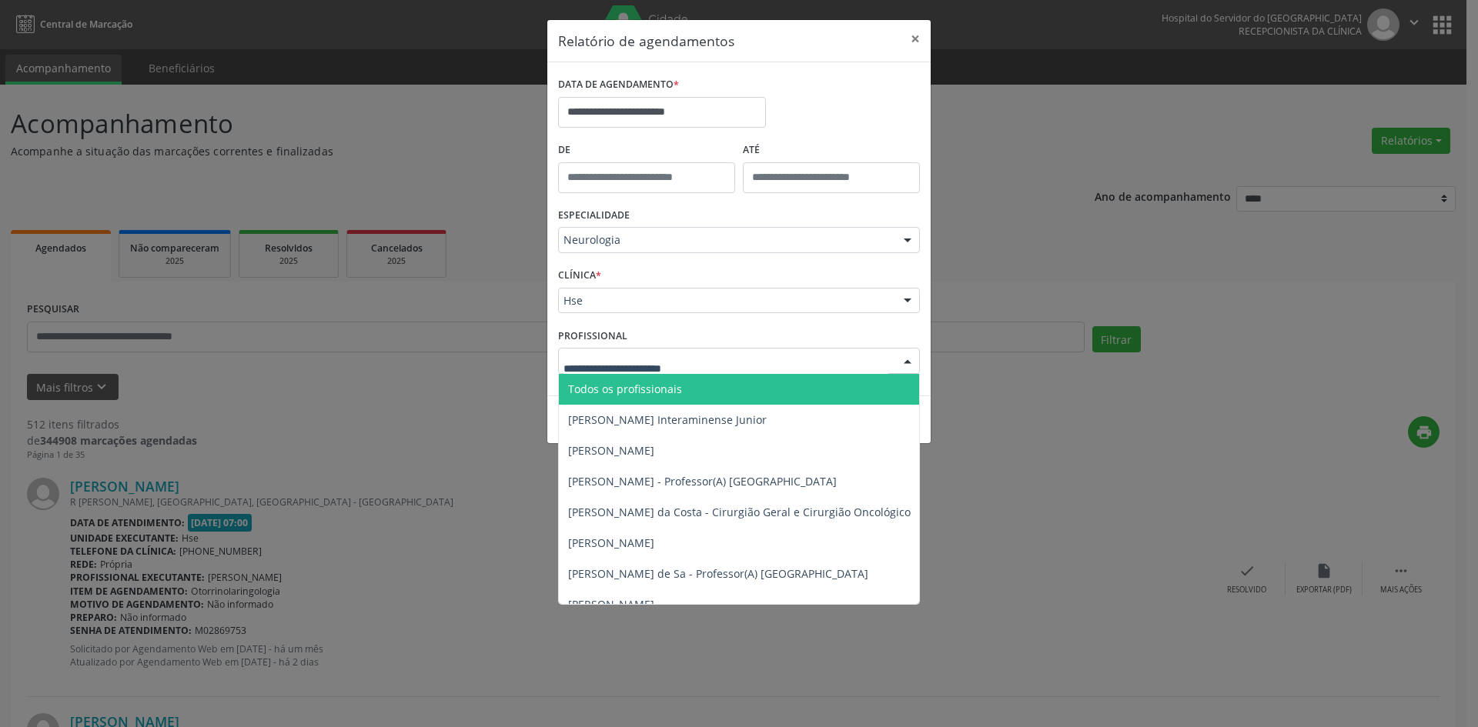
click at [741, 389] on span "Todos os profissionais" at bounding box center [818, 389] width 518 height 31
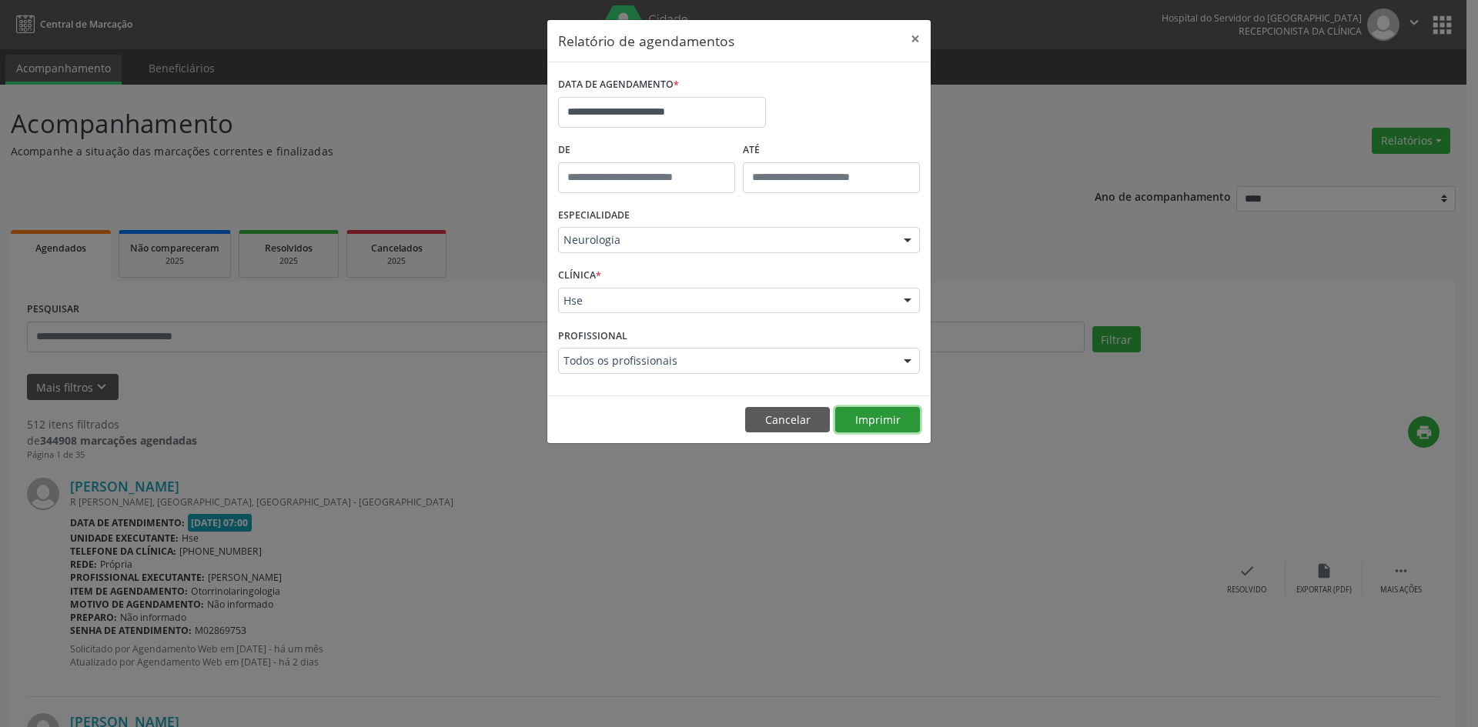
click at [870, 416] on button "Imprimir" at bounding box center [877, 420] width 85 height 26
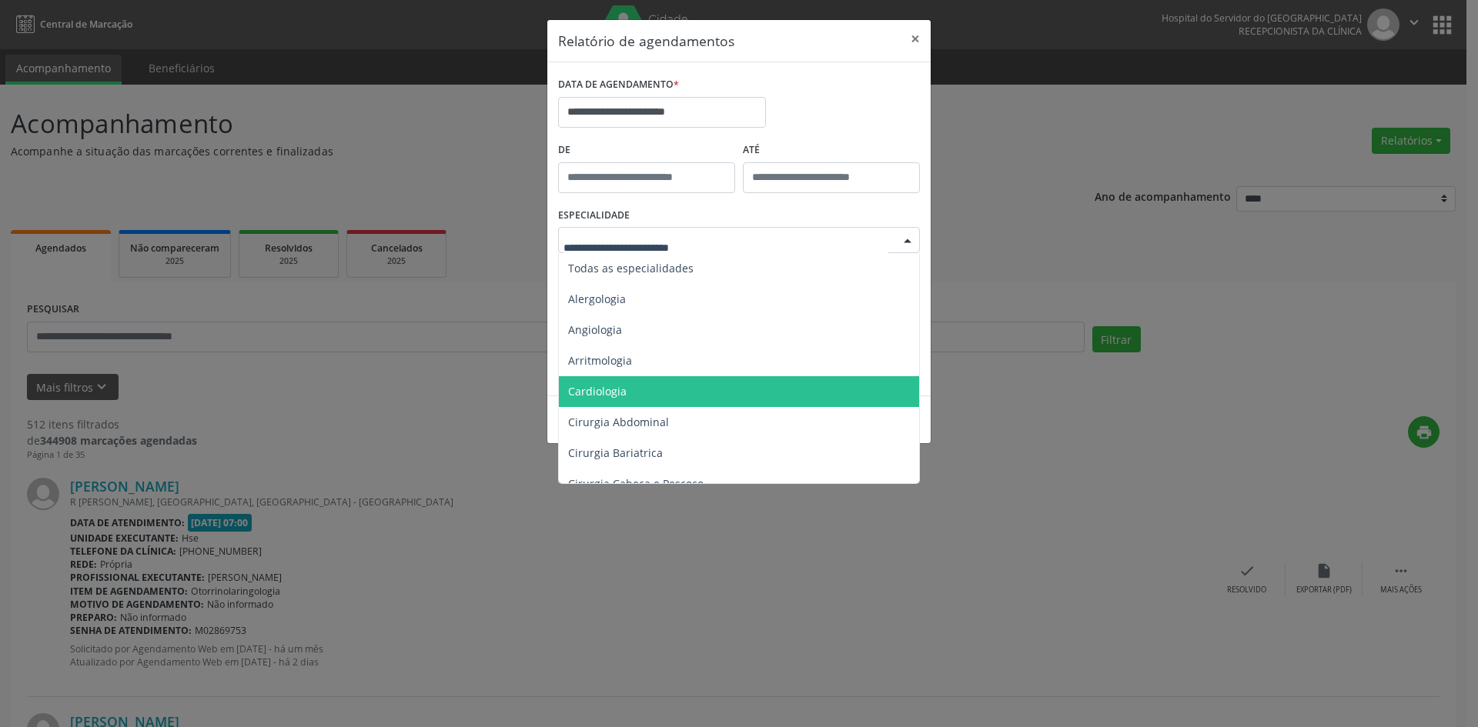
click at [670, 396] on span "Cardiologia" at bounding box center [740, 391] width 363 height 31
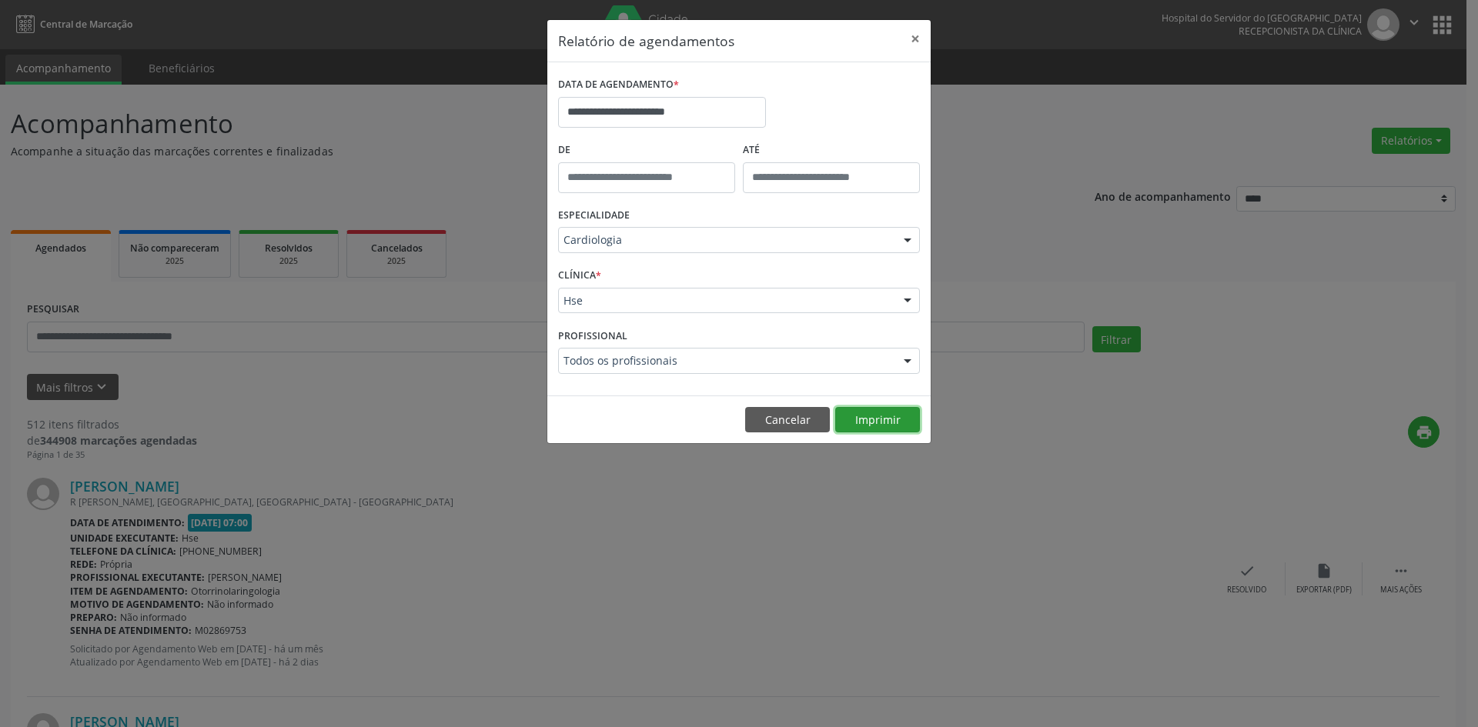
click at [877, 418] on button "Imprimir" at bounding box center [877, 420] width 85 height 26
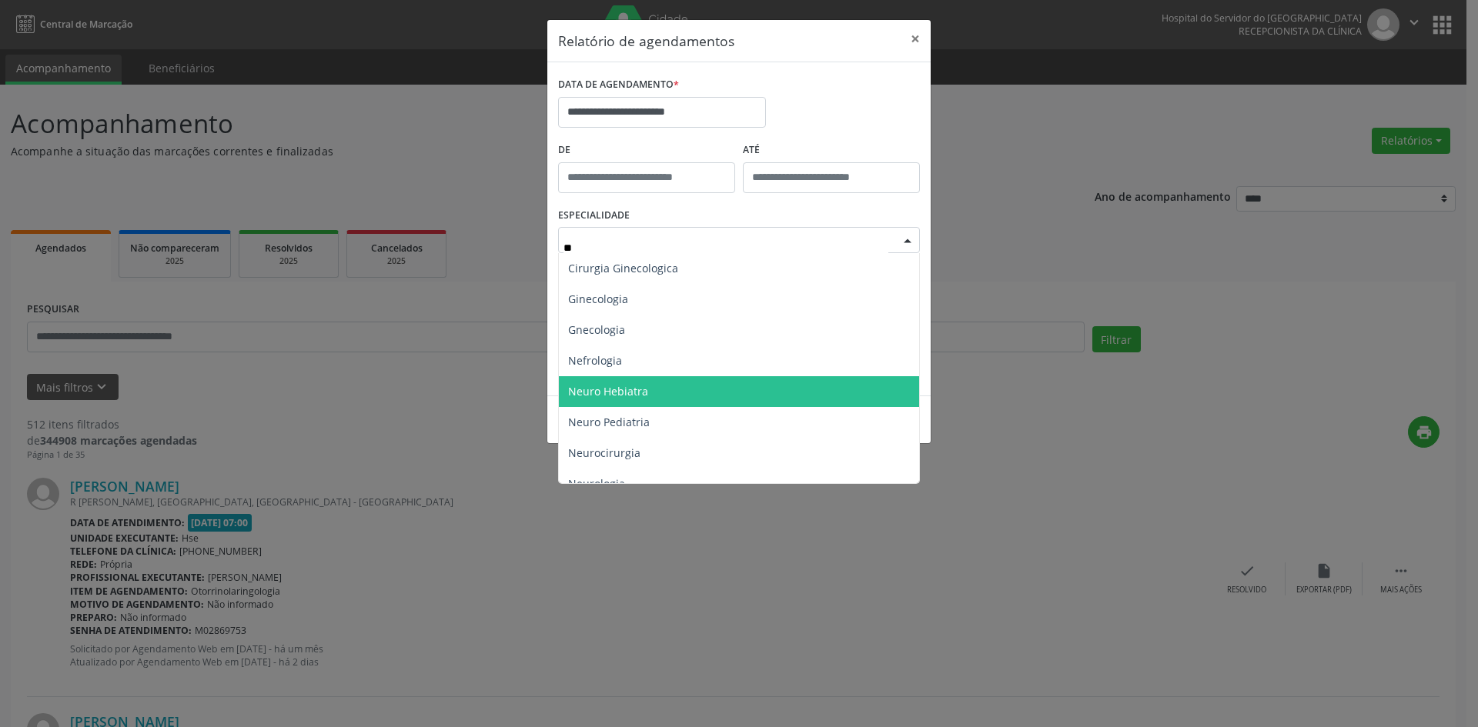
type input "***"
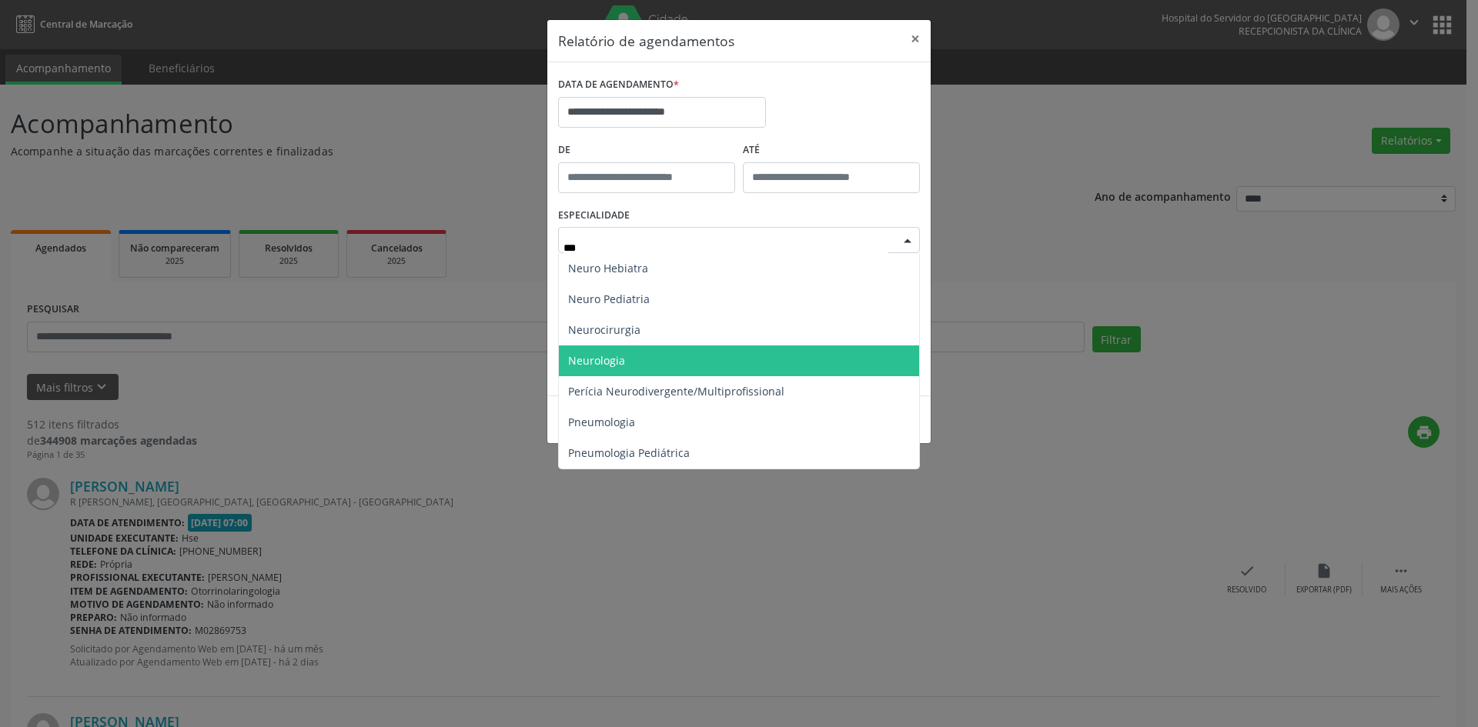
click at [680, 359] on span "Neurologia" at bounding box center [739, 361] width 360 height 31
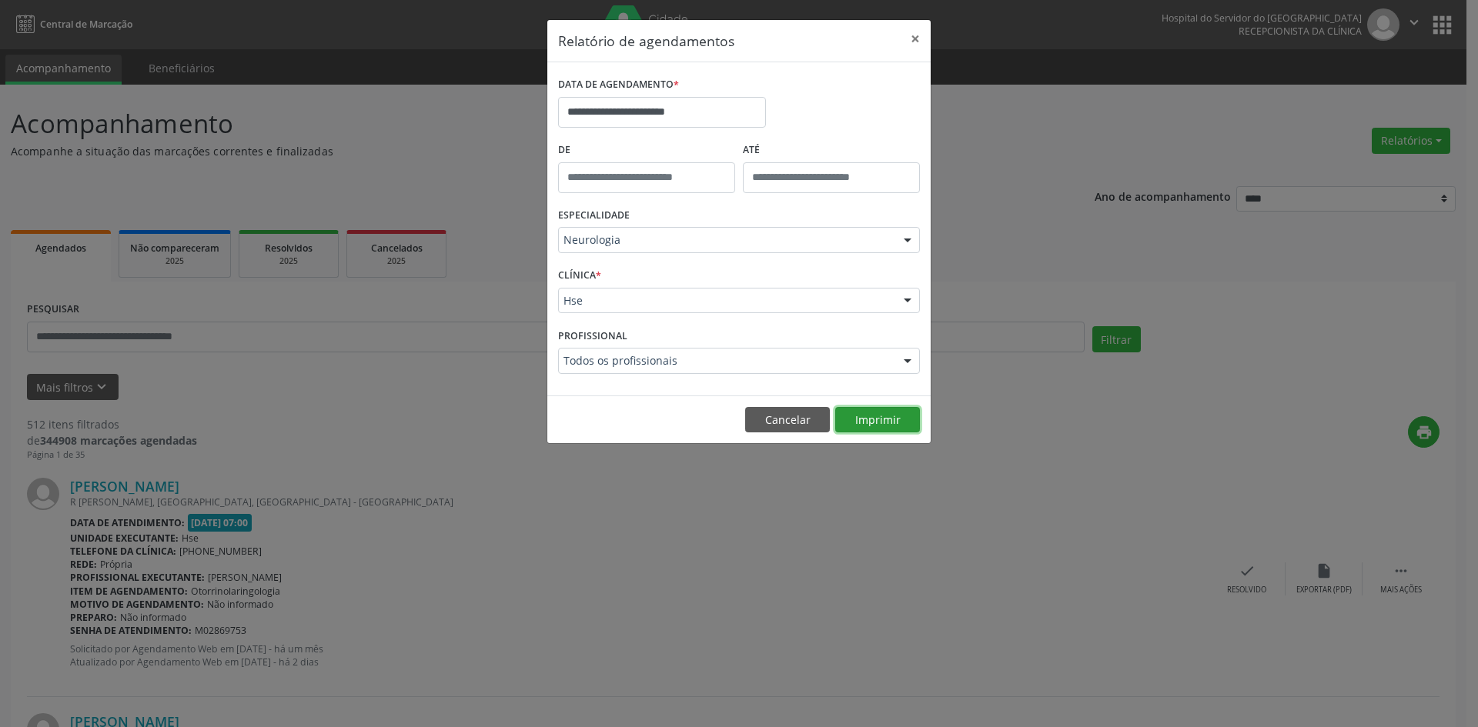
click at [869, 417] on button "Imprimir" at bounding box center [877, 420] width 85 height 26
